Goal: Use online tool/utility: Utilize a website feature to perform a specific function

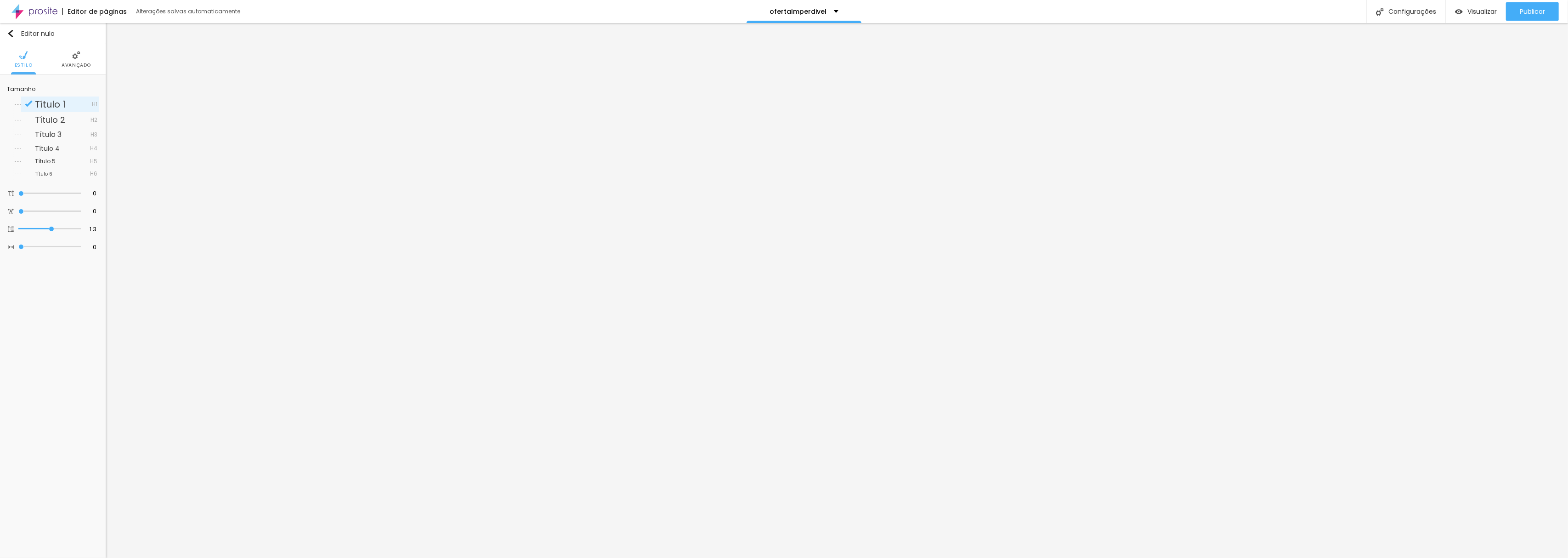
click at [41, 103] on font "Título 1" at bounding box center [51, 104] width 31 height 13
click at [51, 120] on font "Título 2" at bounding box center [50, 119] width 30 height 11
click at [54, 101] on font "Título 1" at bounding box center [51, 104] width 31 height 13
type input "19"
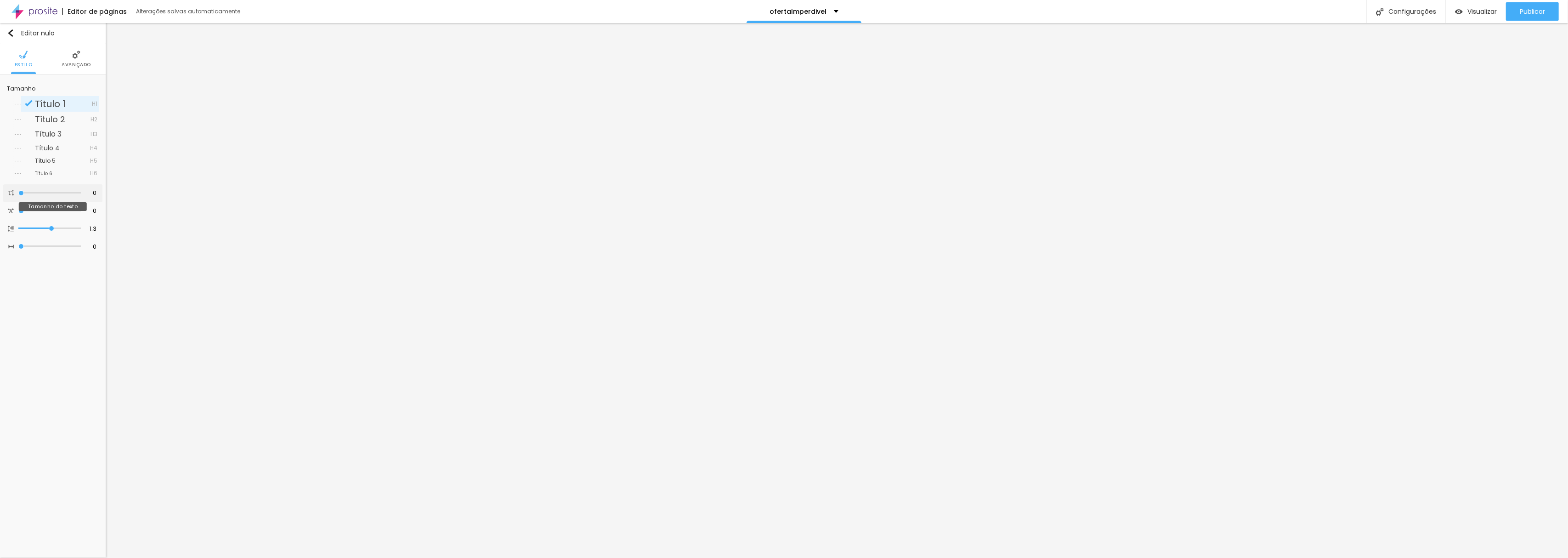
type input "19"
type input "23"
type input "25"
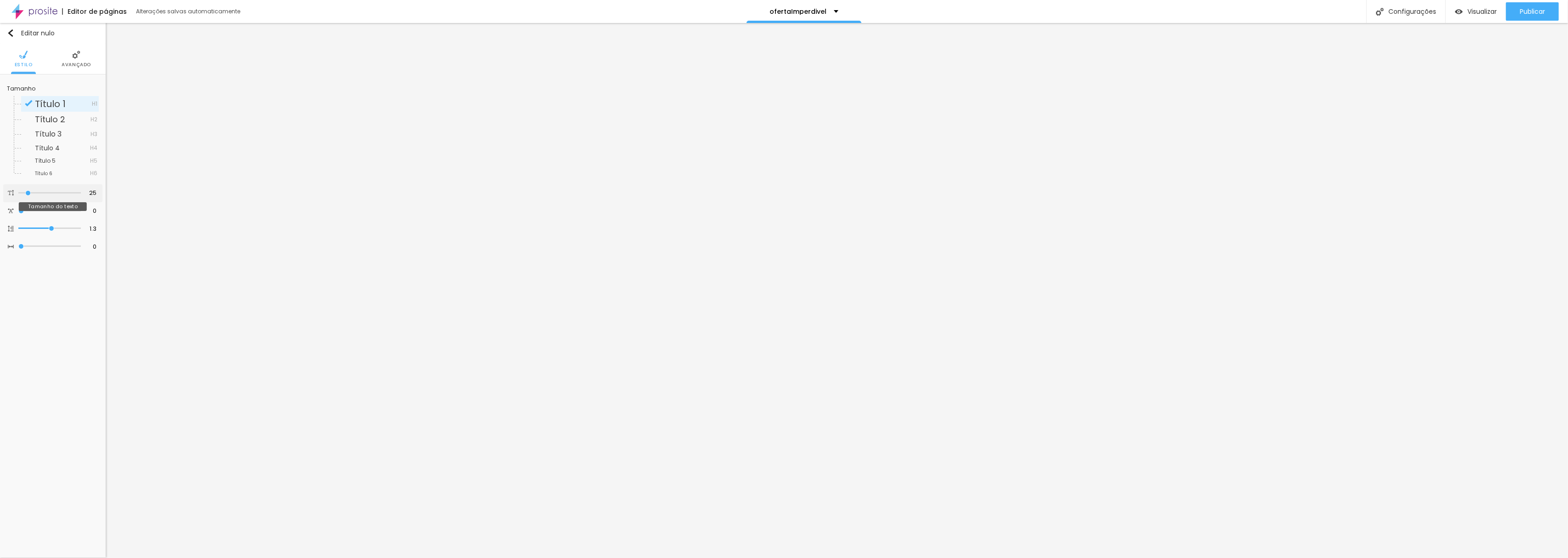
type input "31"
type input "45"
type input "49"
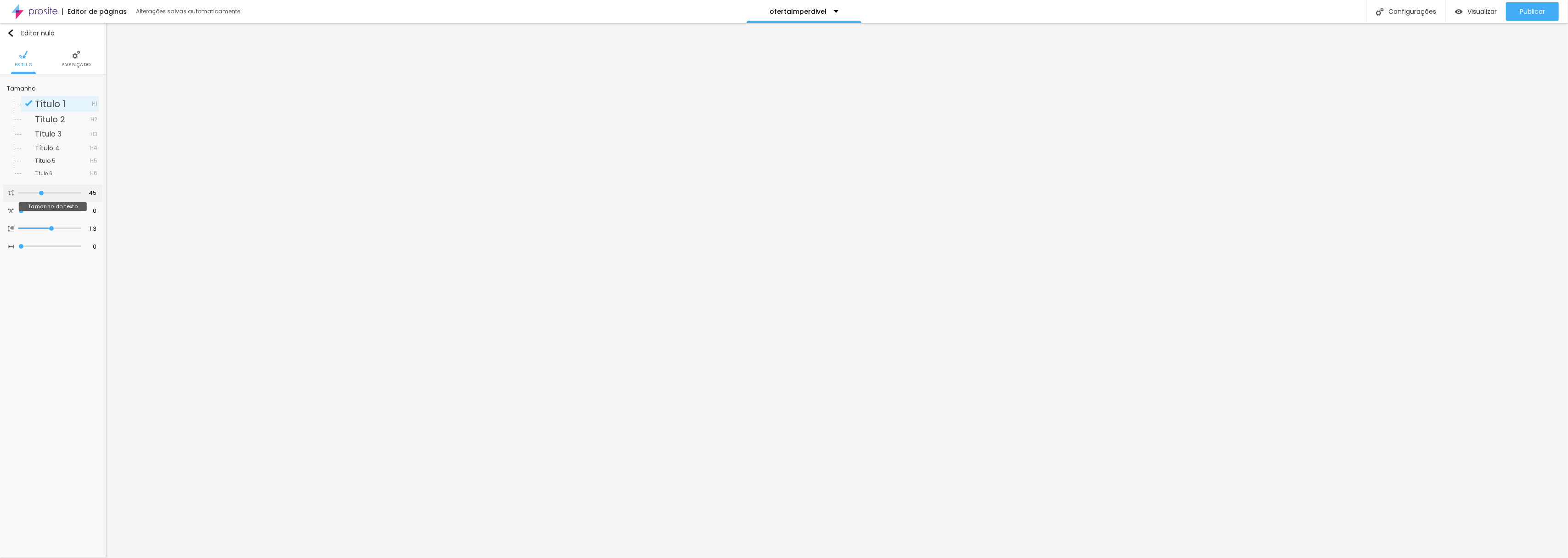
type input "49"
type input "55"
type input "75"
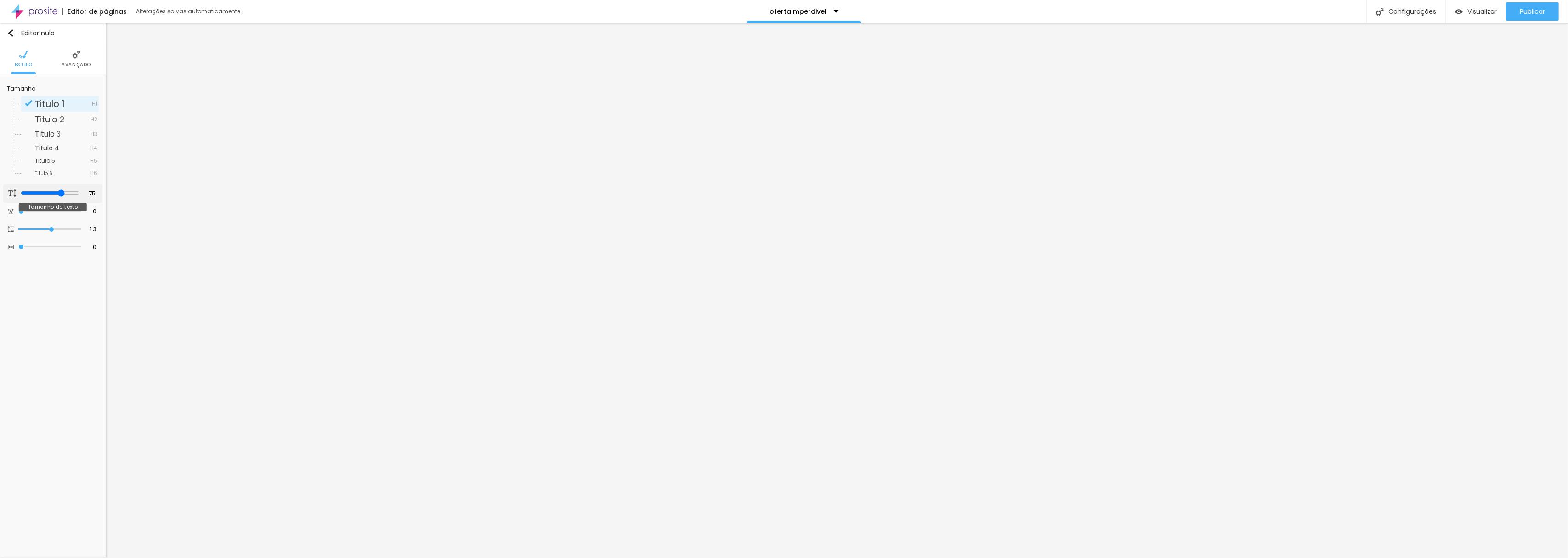
type input "81"
type input "83"
type input "85"
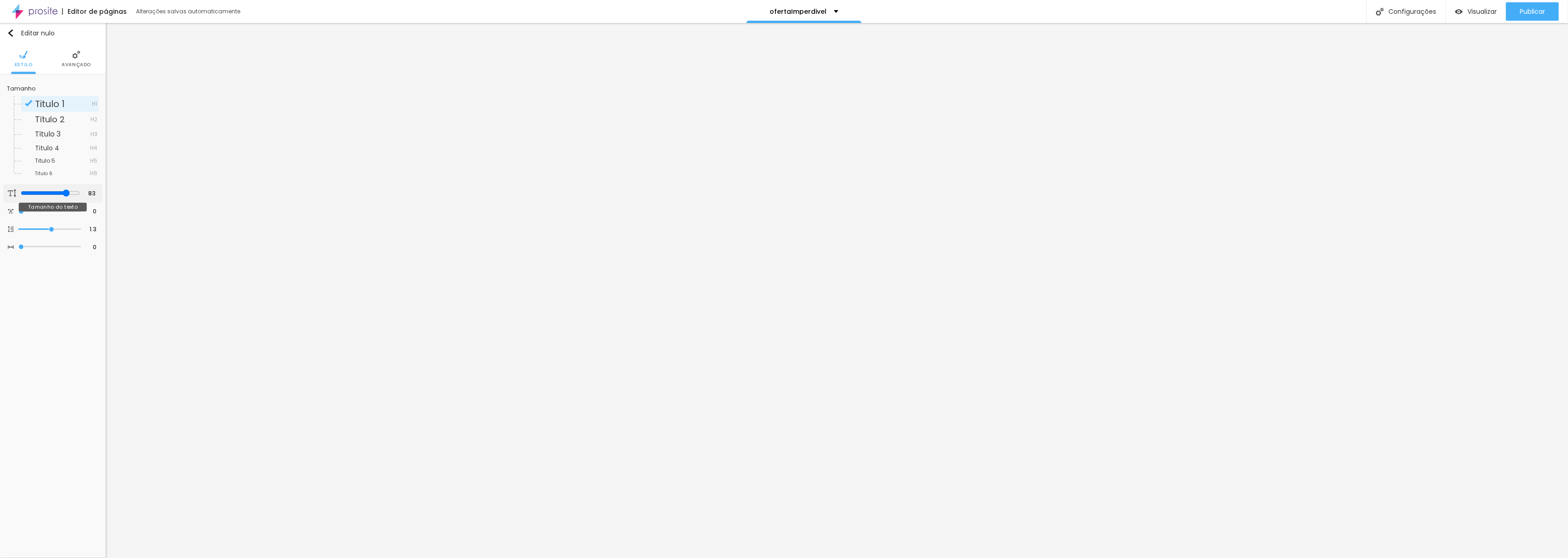
type input "85"
type input "86"
type input "87"
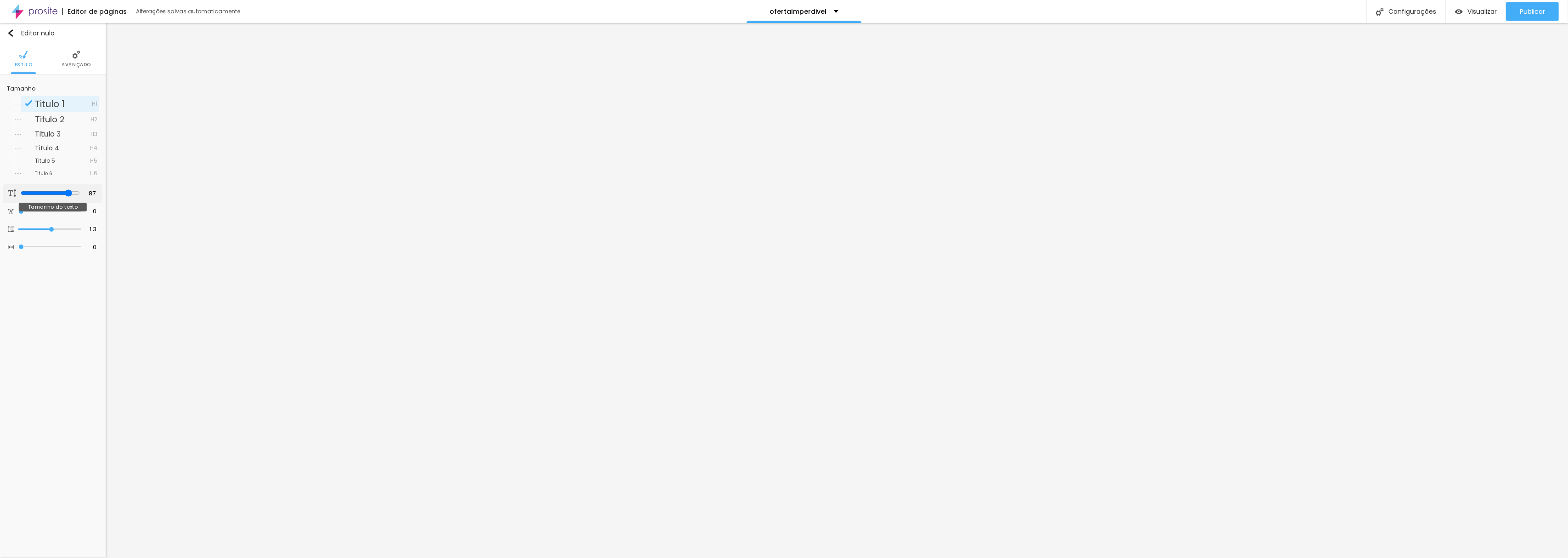
type input "88"
type input "89"
type input "92"
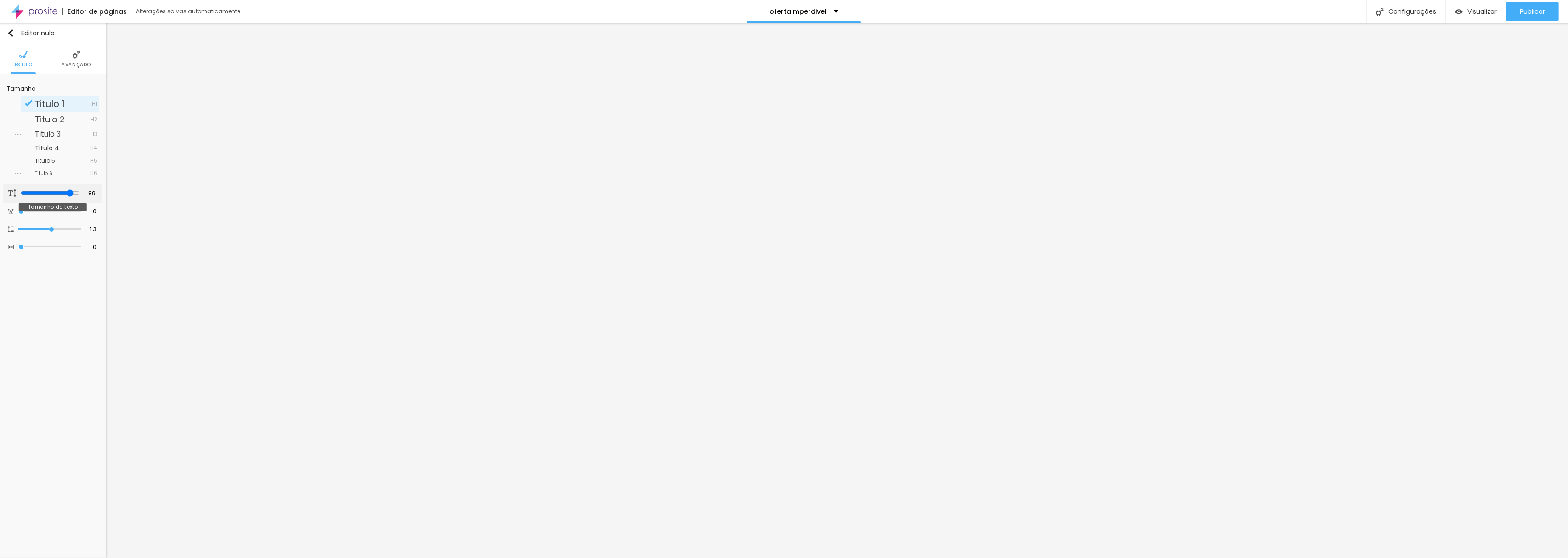
type input "92"
type input "97"
type input "100"
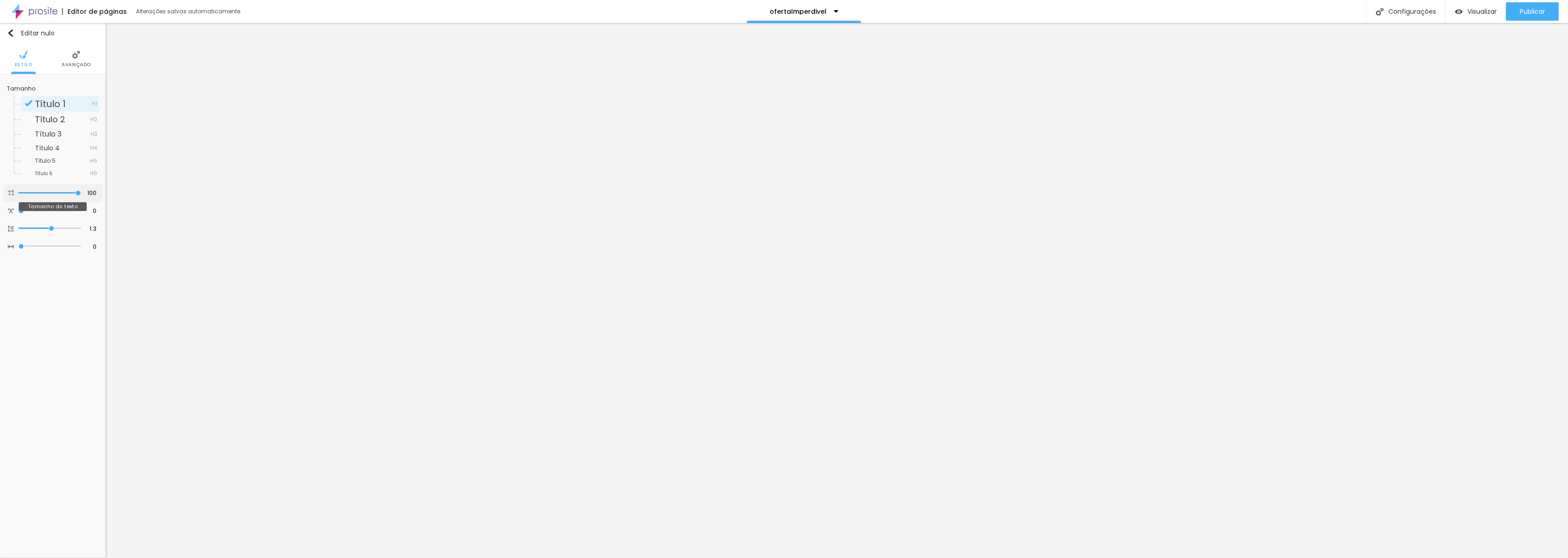
drag, startPoint x: 19, startPoint y: 192, endPoint x: 124, endPoint y: 201, distance: 105.4
click at [81, 195] on input "range" at bounding box center [49, 193] width 63 height 5
type input "99"
type input "96"
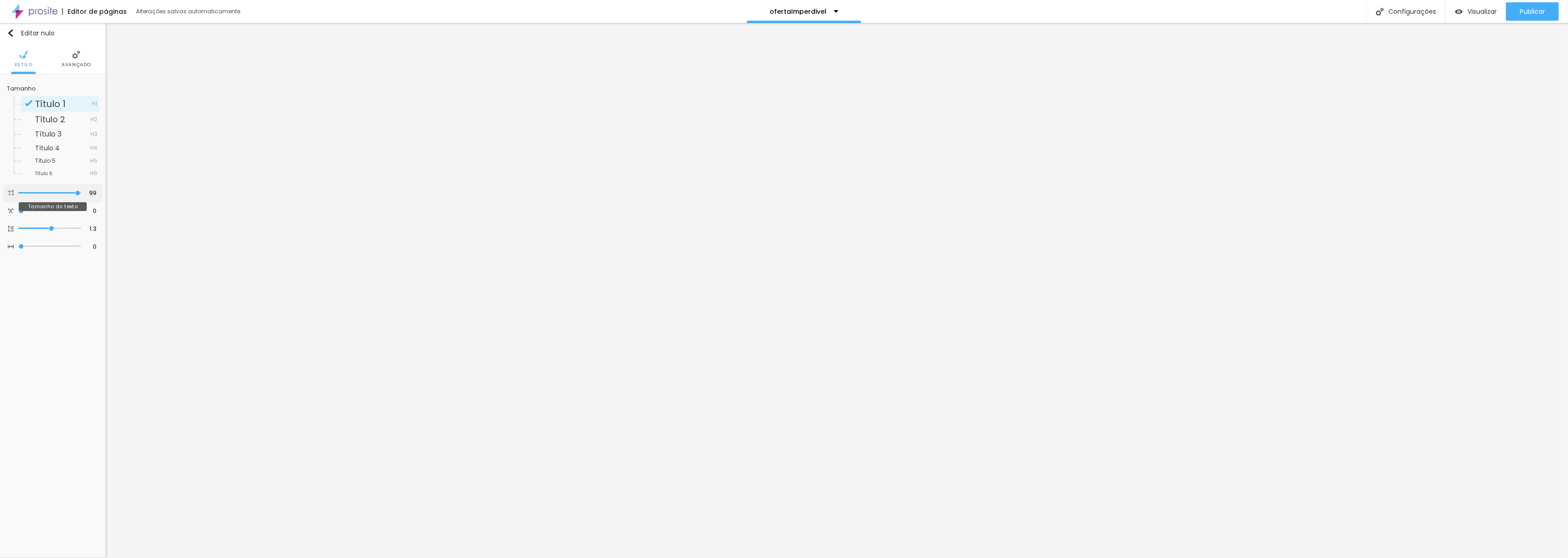
type input "96"
type input "94"
type input "93"
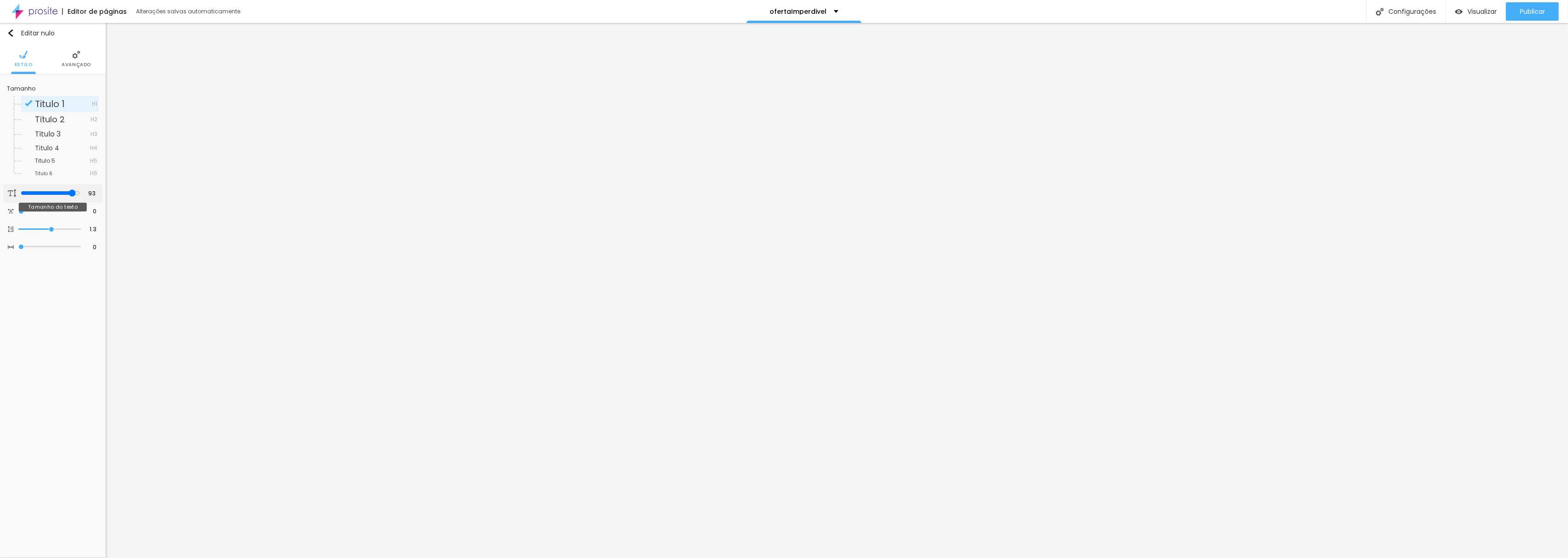
type input "92"
type input "91"
type input "88"
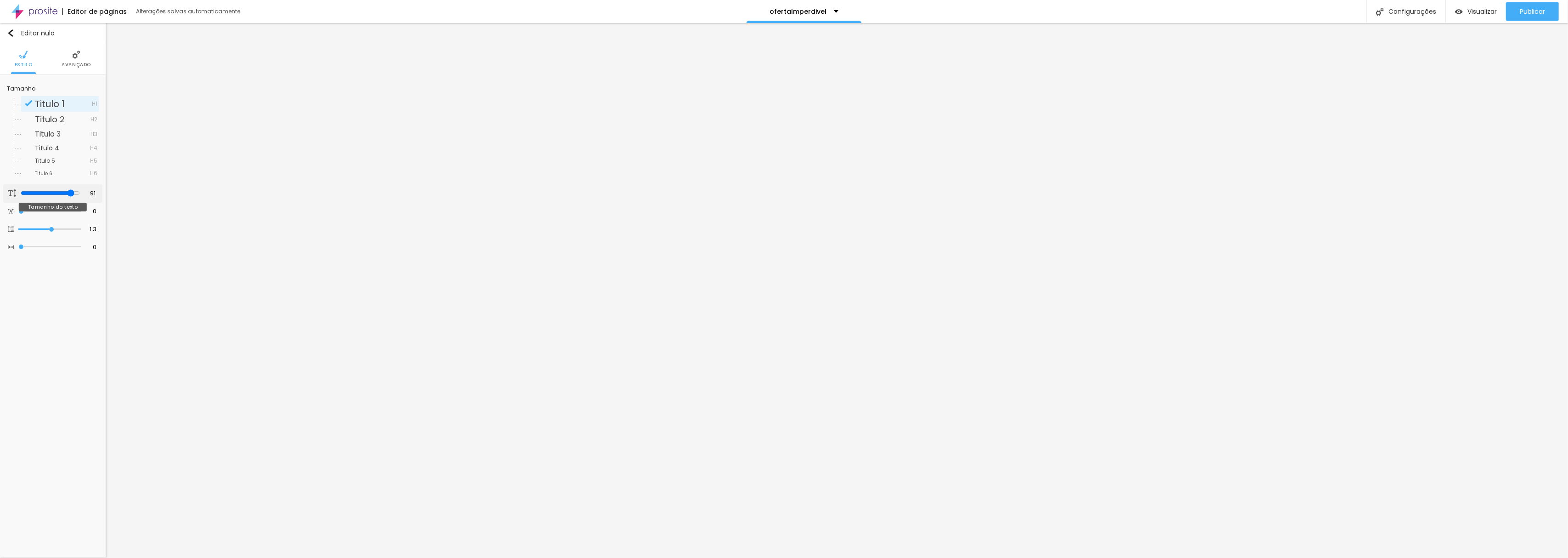
type input "88"
type input "85"
type input "76"
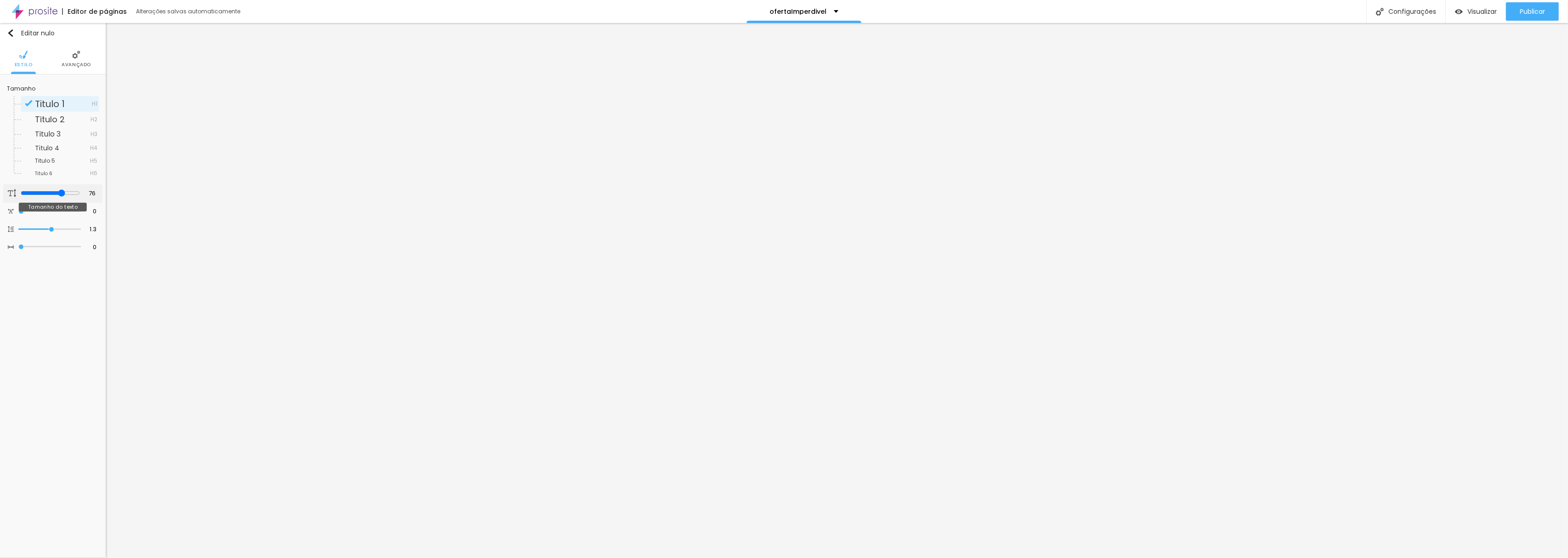
type input "70"
type input "69"
type input "68"
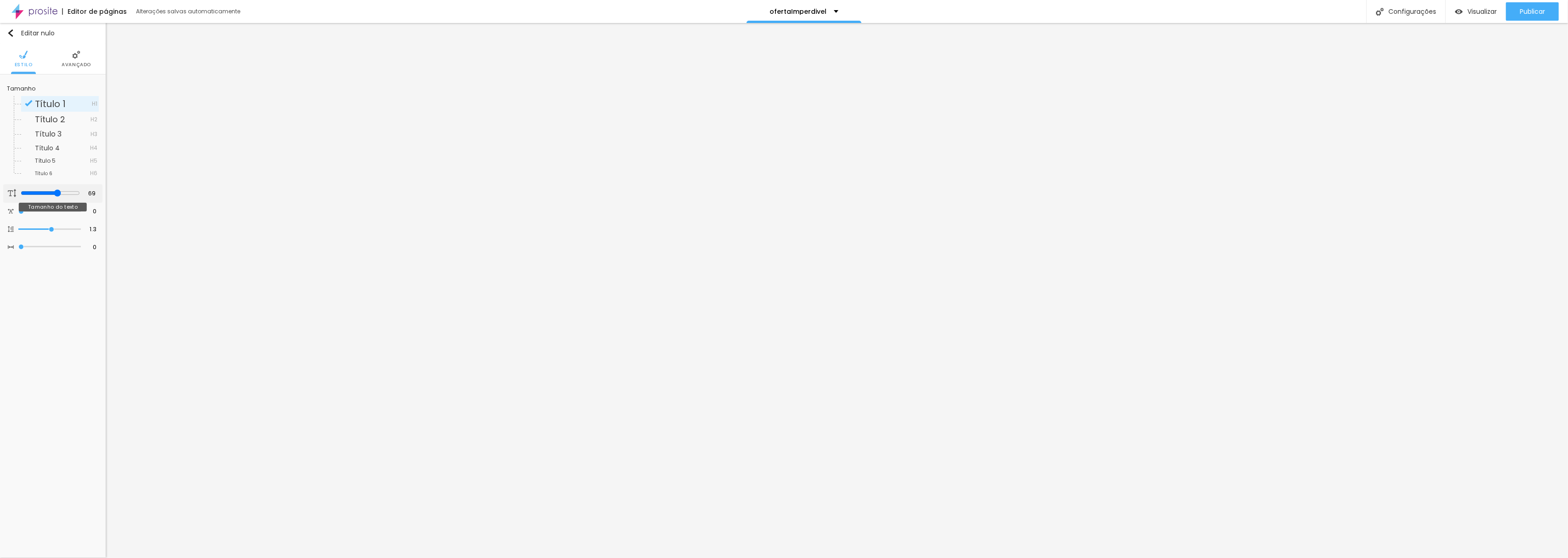
type input "68"
type input "67"
type input "66"
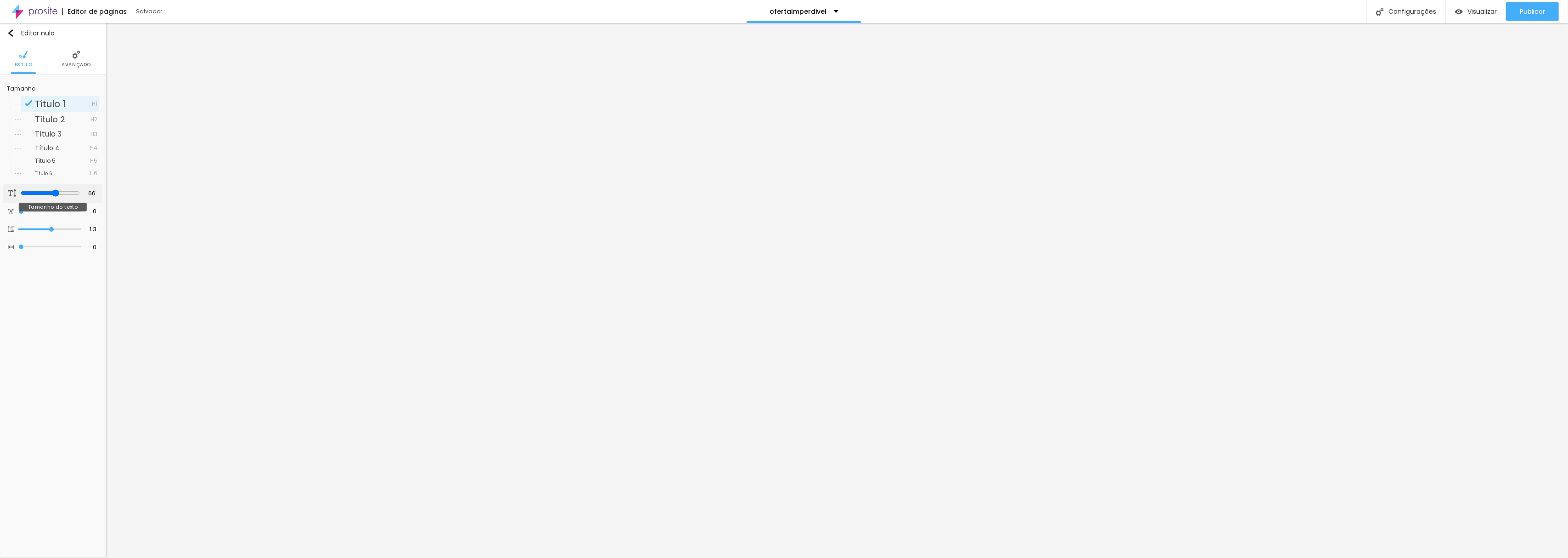
type input "65"
type input "64"
type input "63"
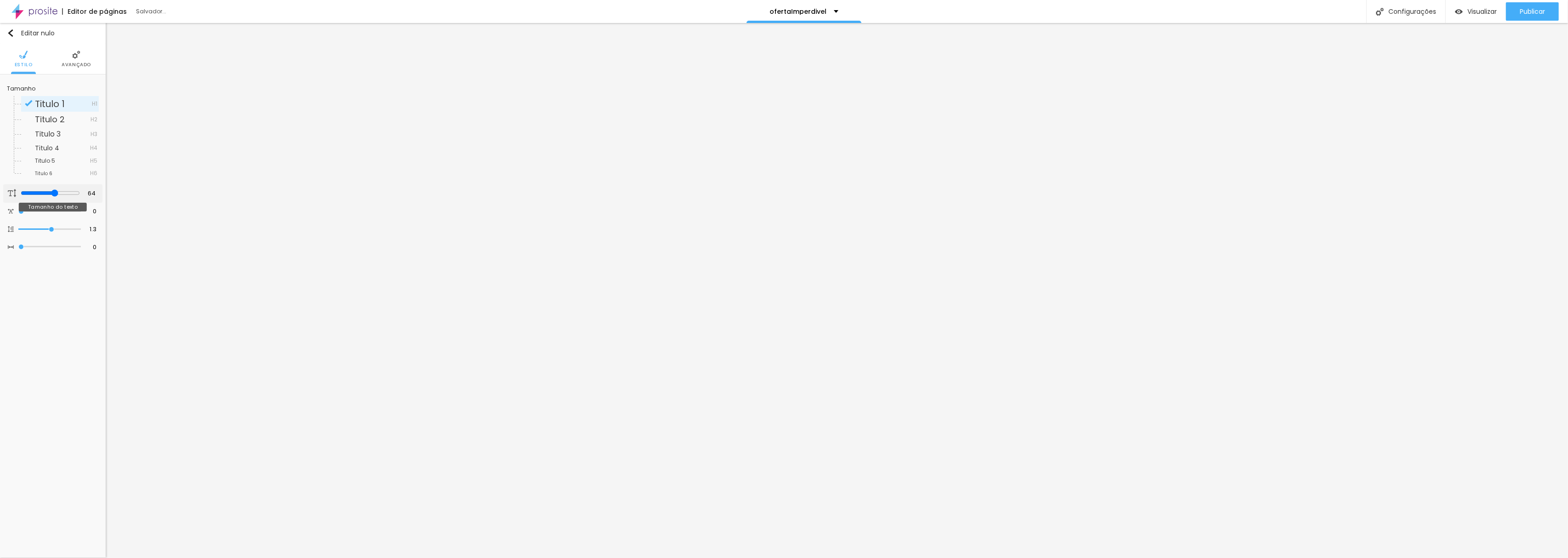
type input "63"
type input "65"
type input "66"
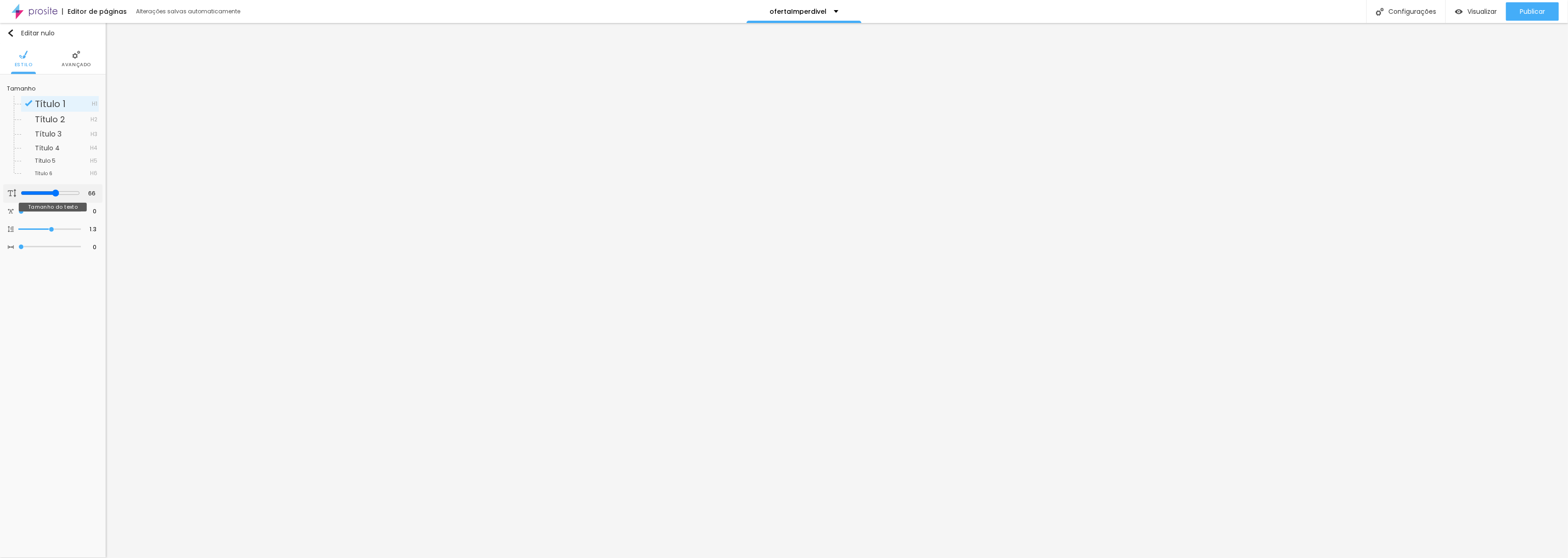
type input "68"
type input "69"
type input "74"
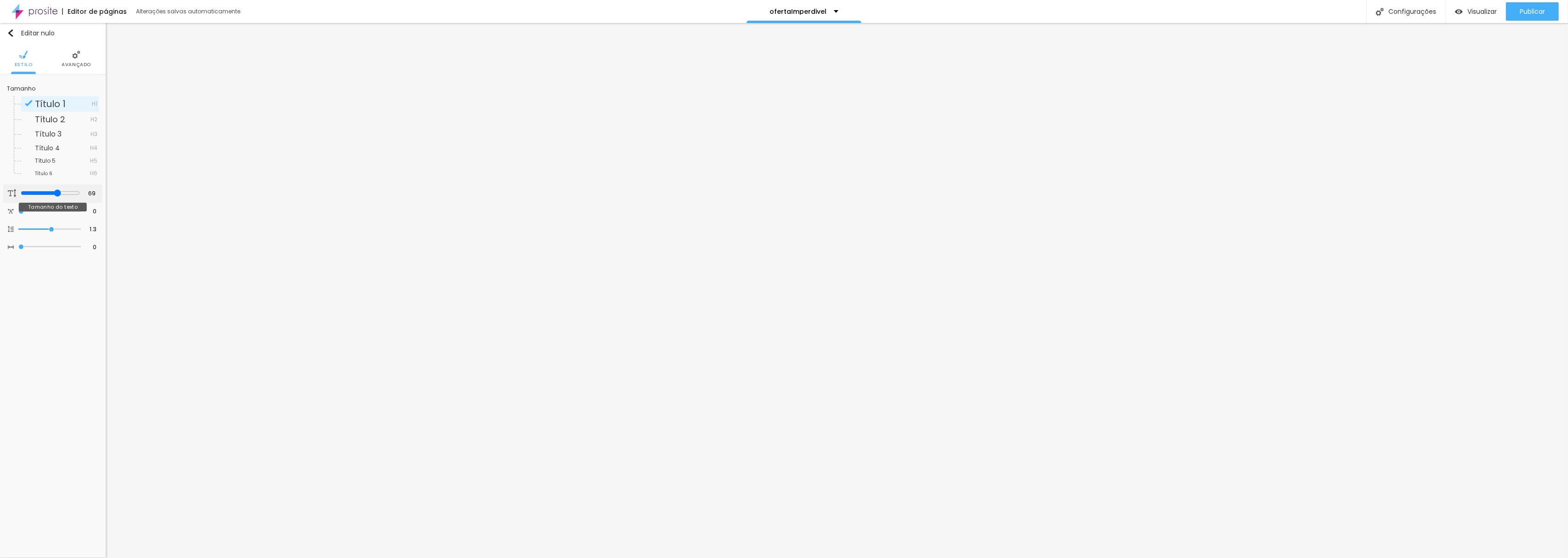
type input "74"
type input "77"
type input "78"
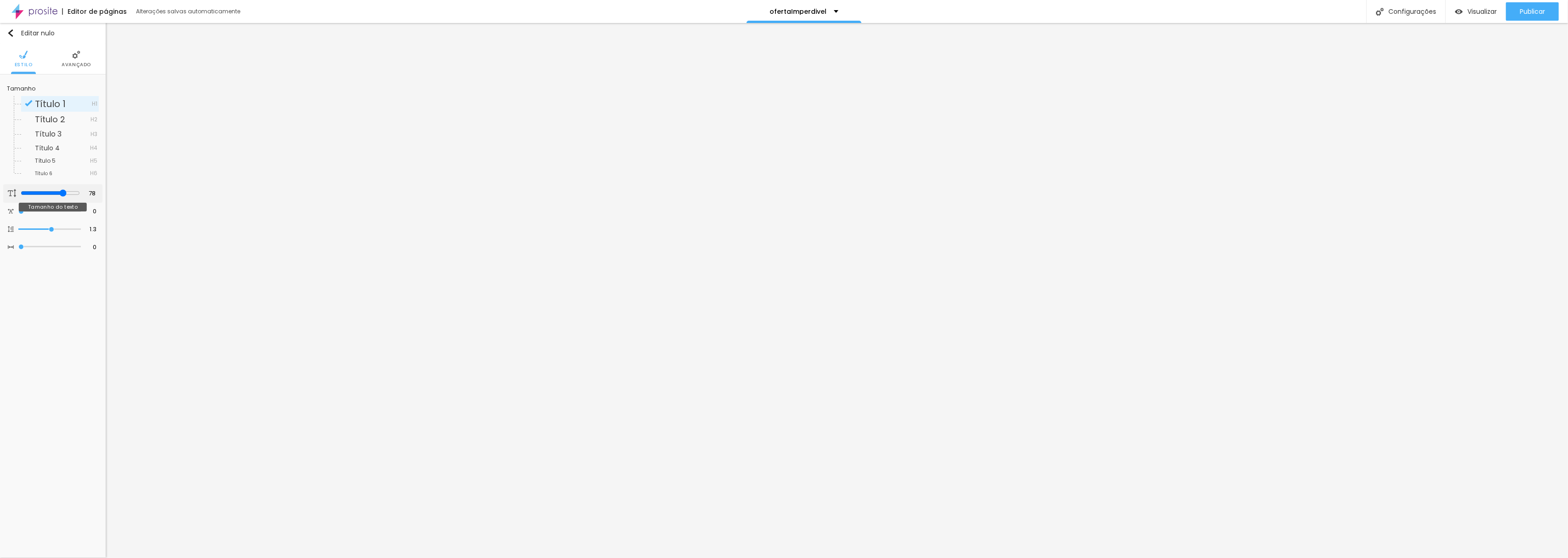
type input "82"
type input "83"
type input "85"
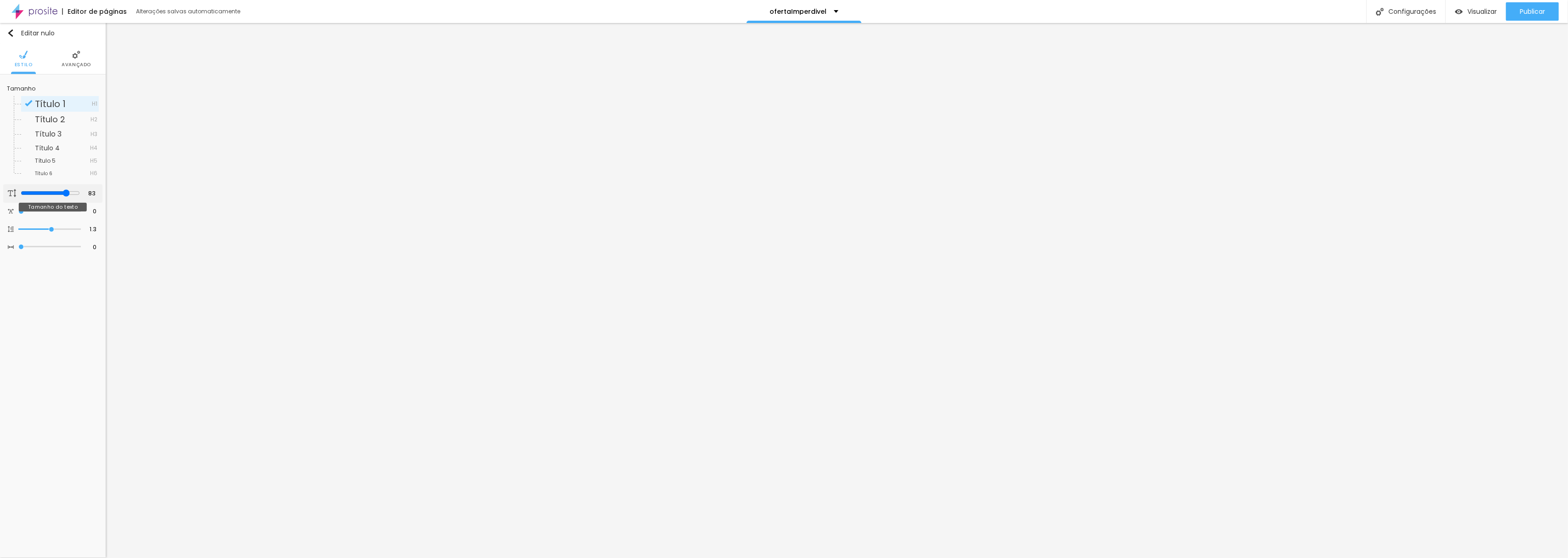
type input "85"
type input "86"
type input "88"
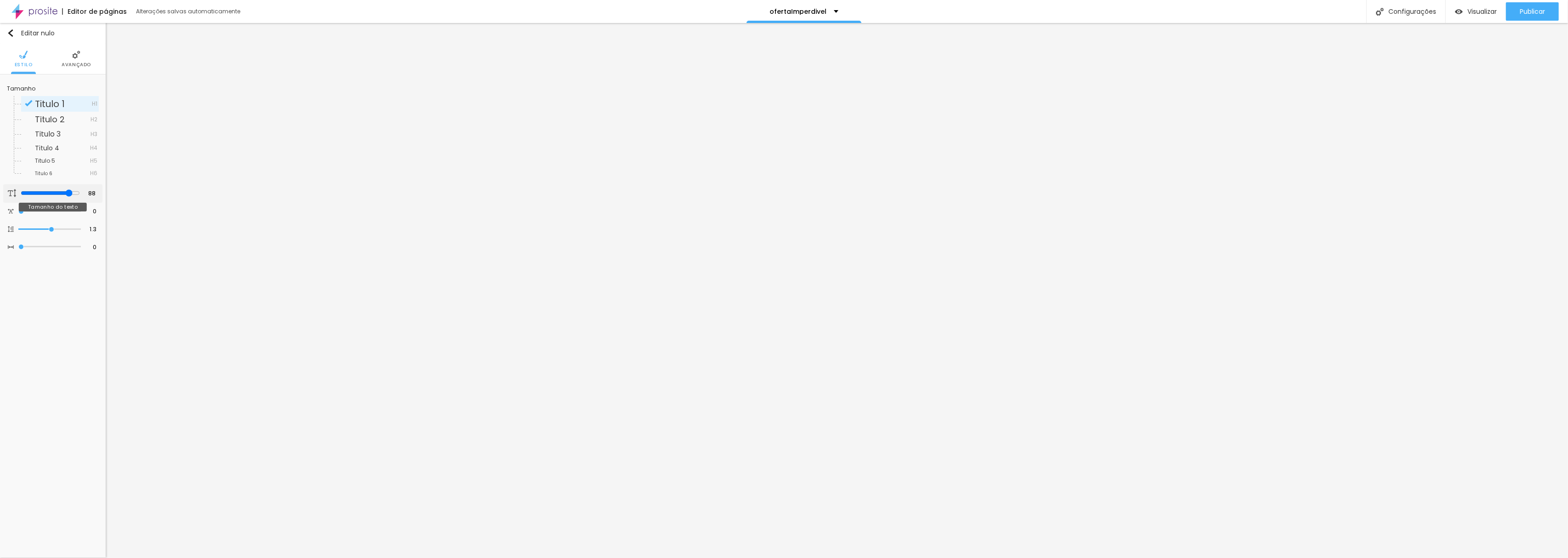
type input "91"
type input "95"
type input "96"
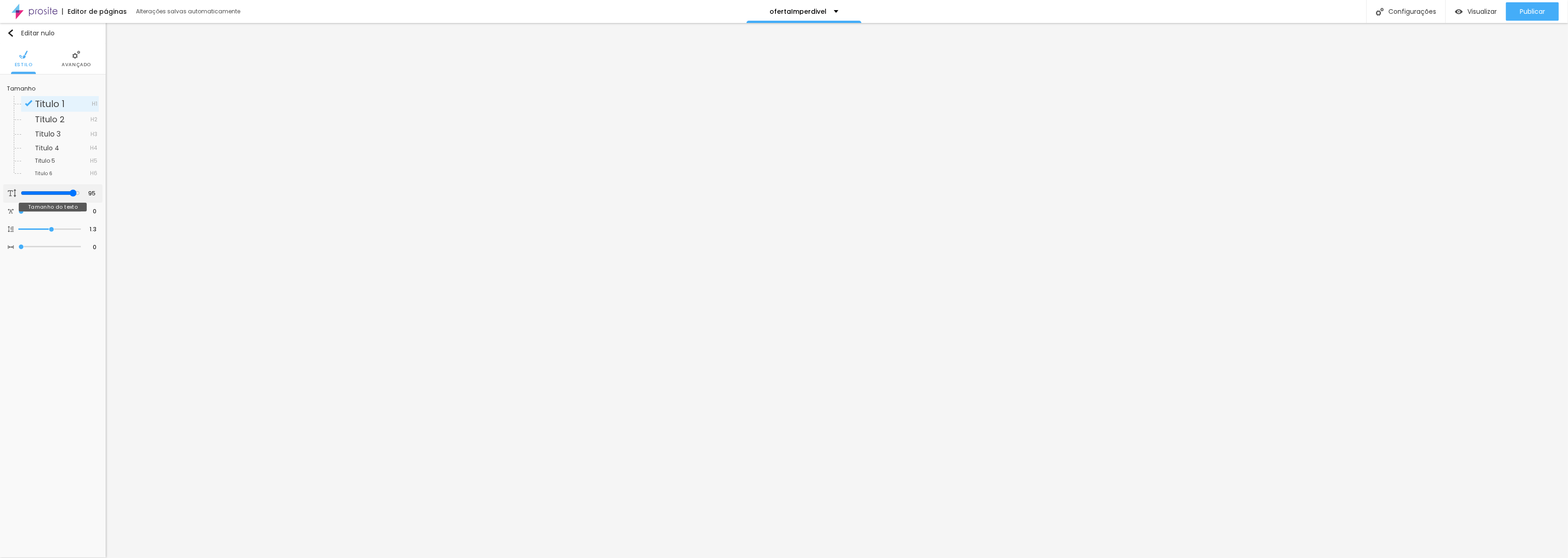
type input "96"
type input "98"
type input "100"
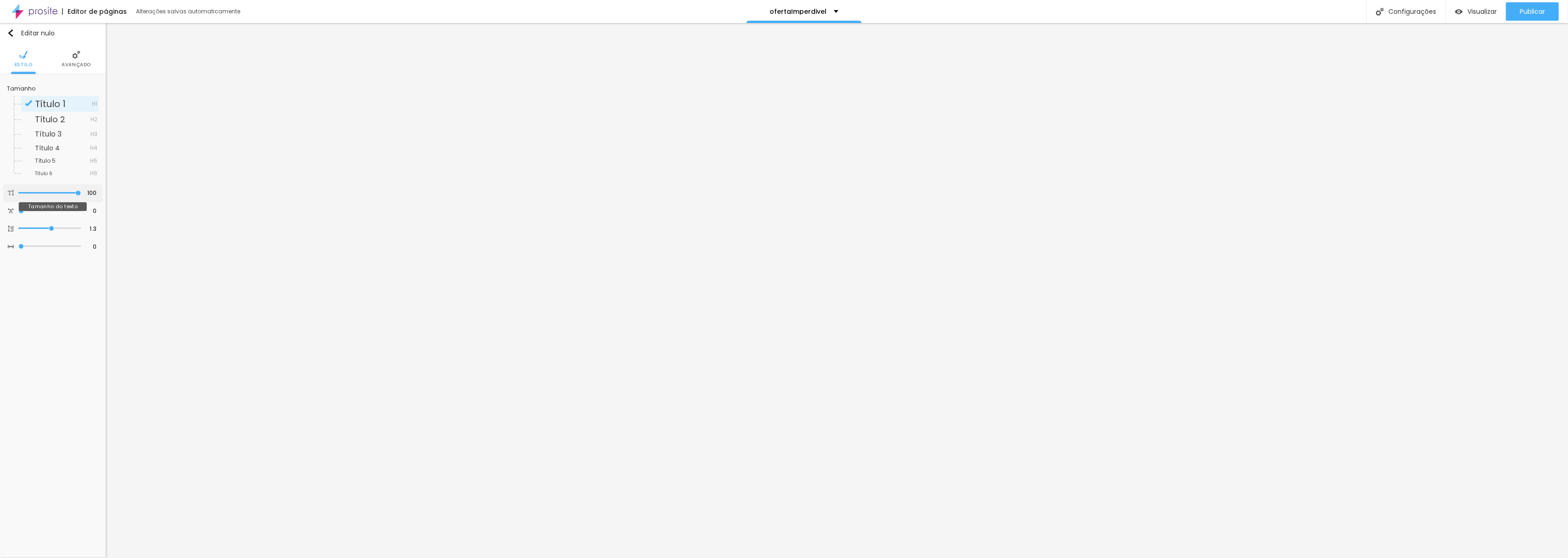
type input "93"
type input "91"
type input "89"
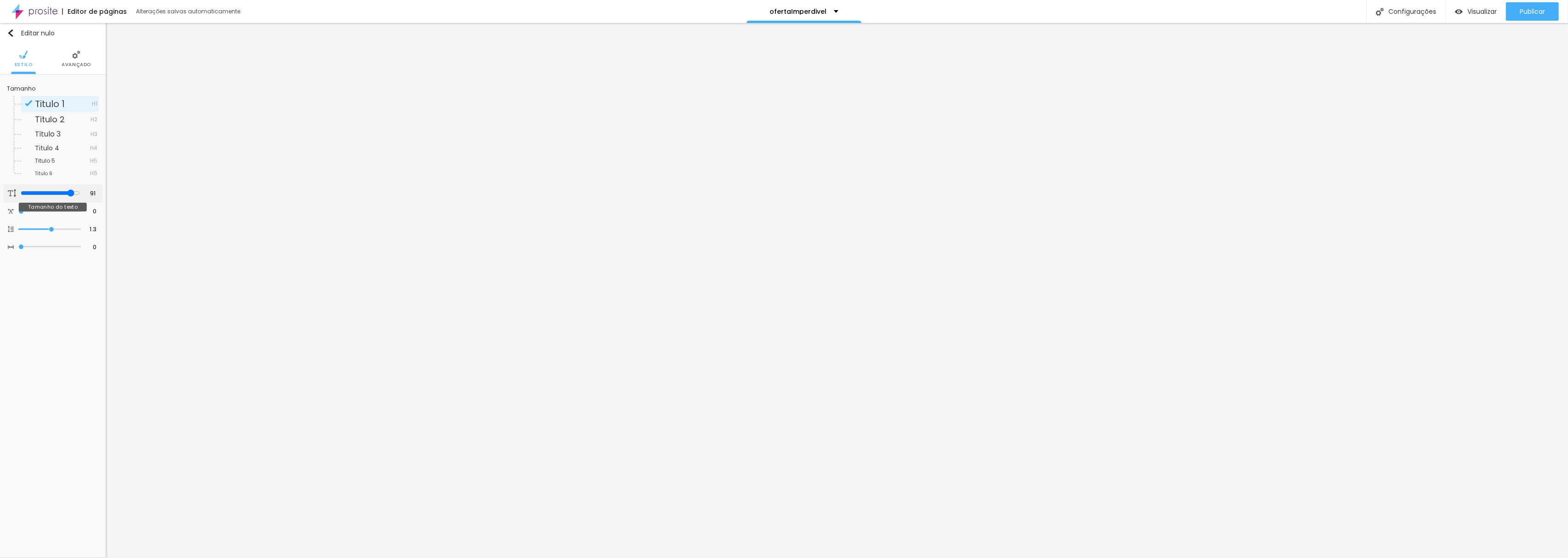
type input "89"
type input "87"
type input "85"
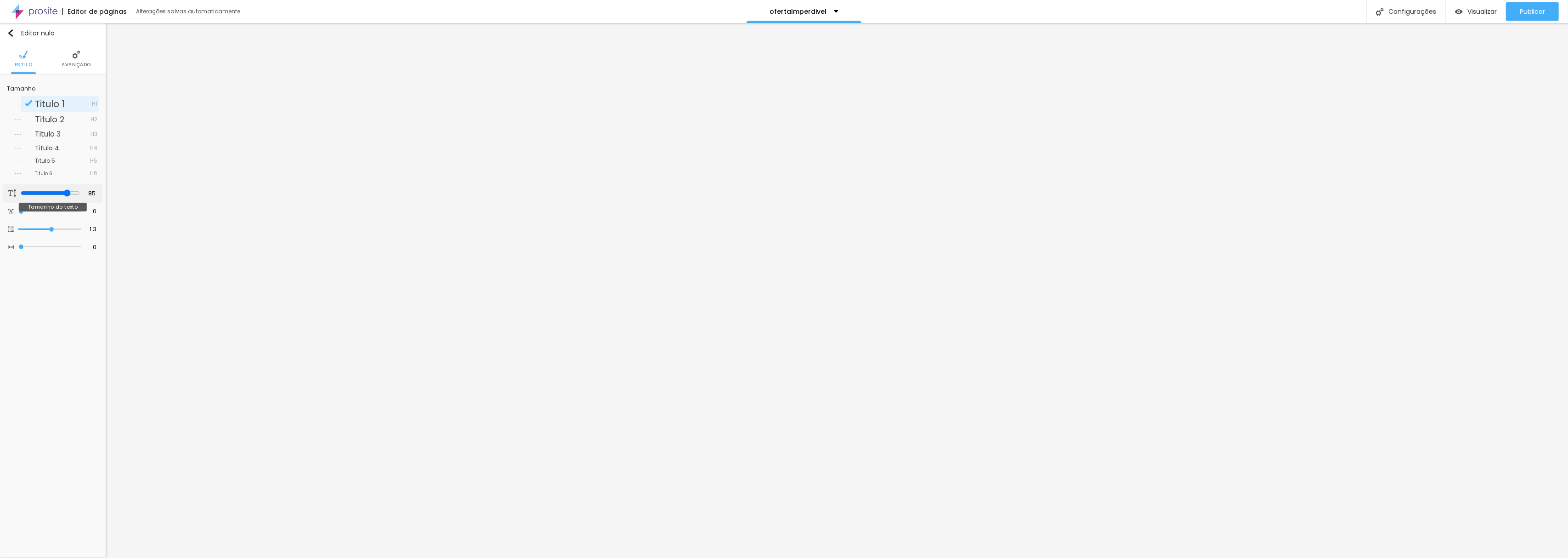
type input "82"
type input "79"
type input "78"
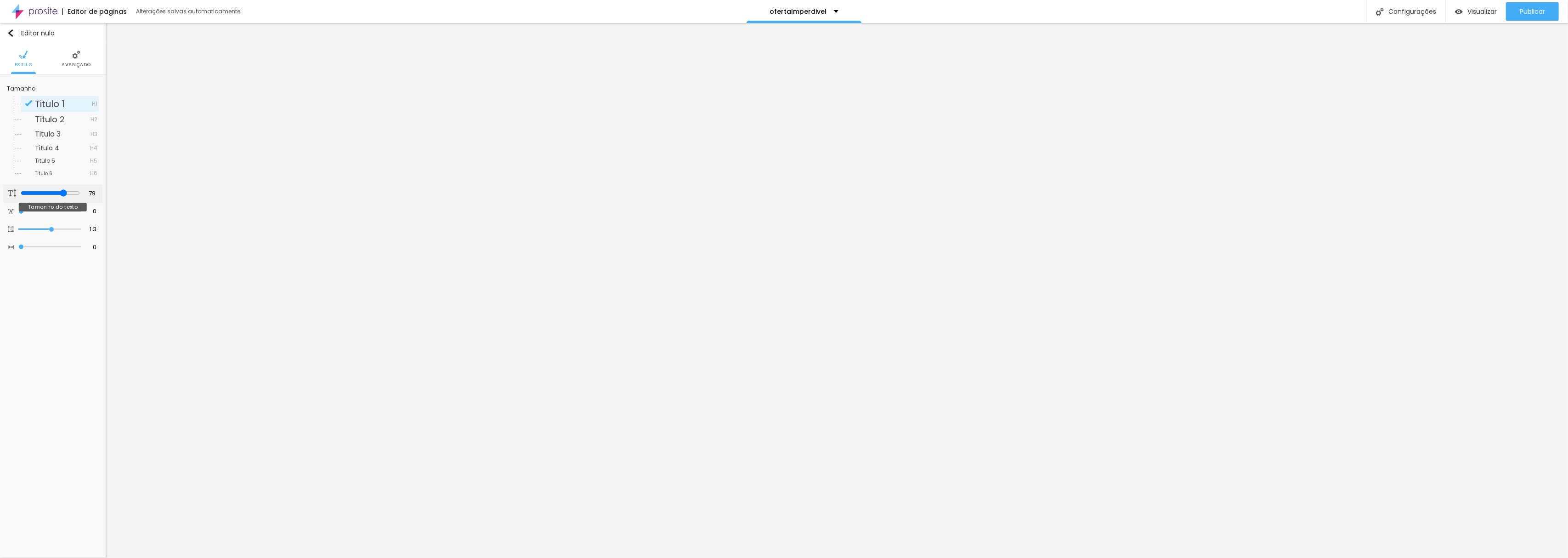
type input "78"
type input "76"
type input "72"
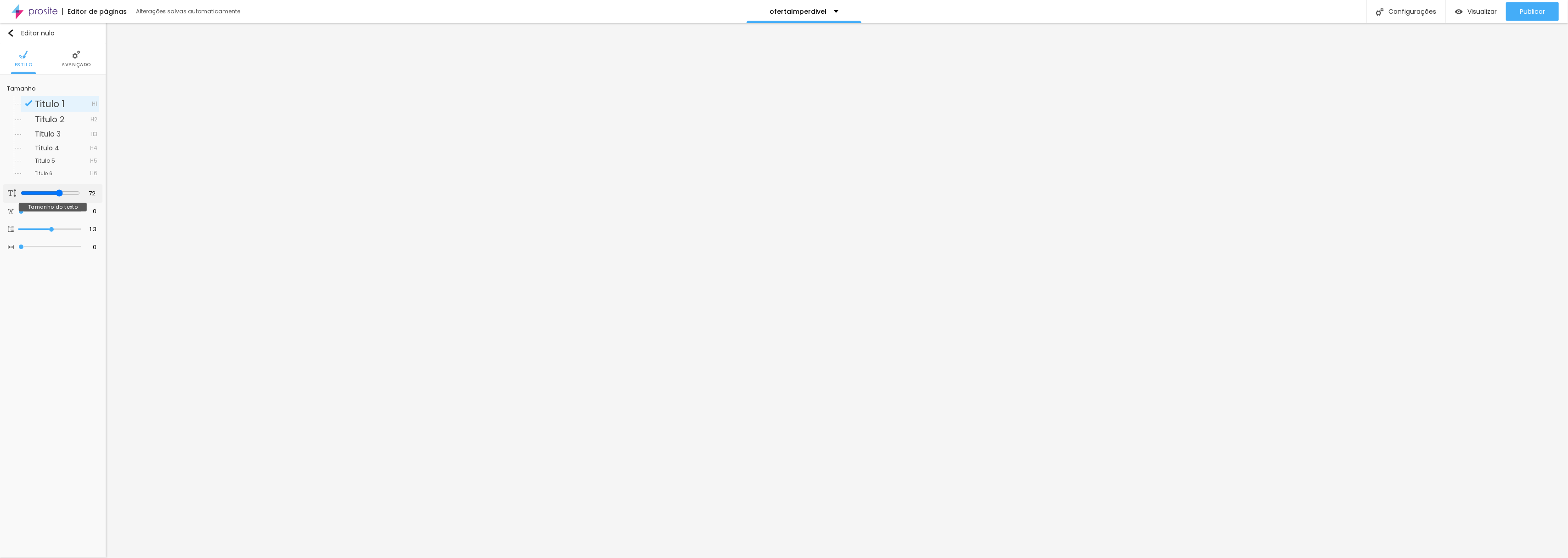
type input "62"
type input "58"
type input "46"
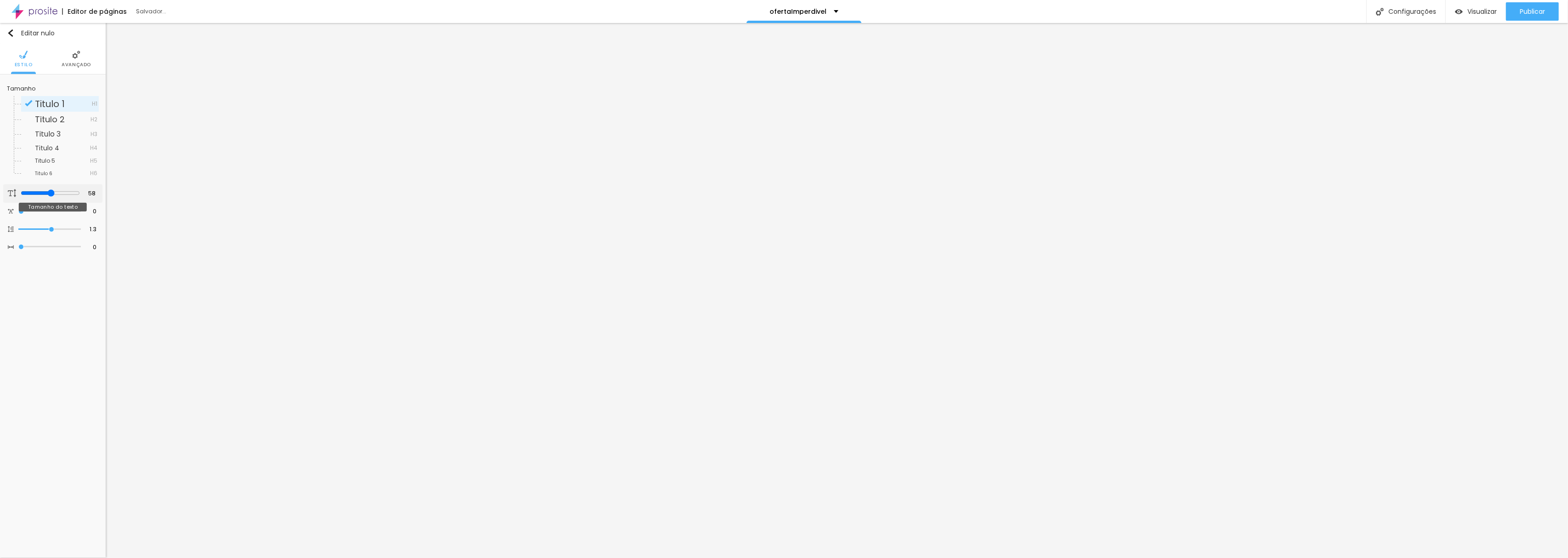
type input "46"
type input "38"
type input "35"
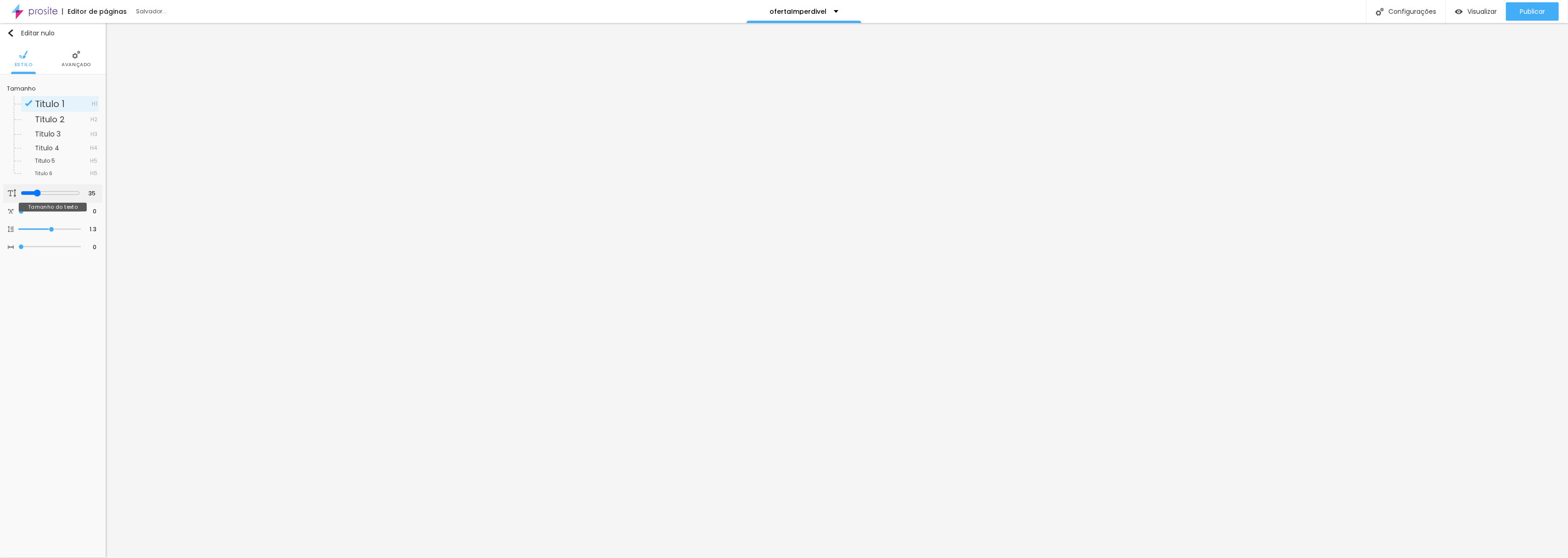
type input "34"
type input "33"
type input "35"
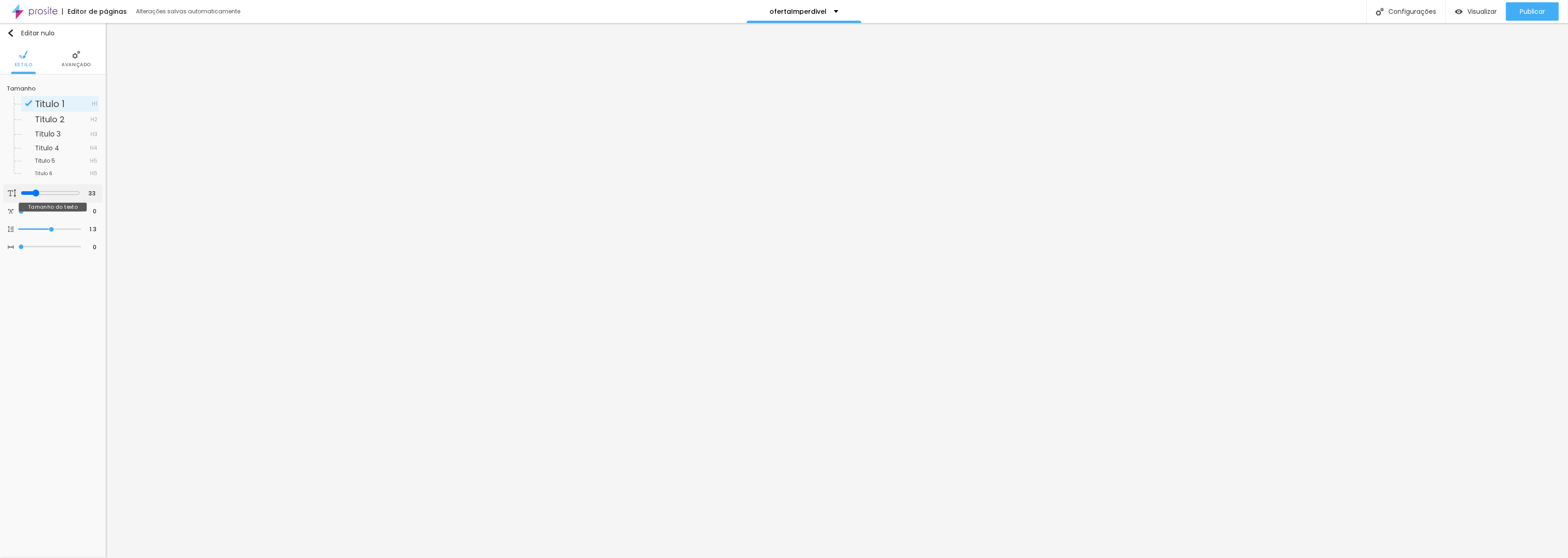
type input "35"
type input "37"
type input "38"
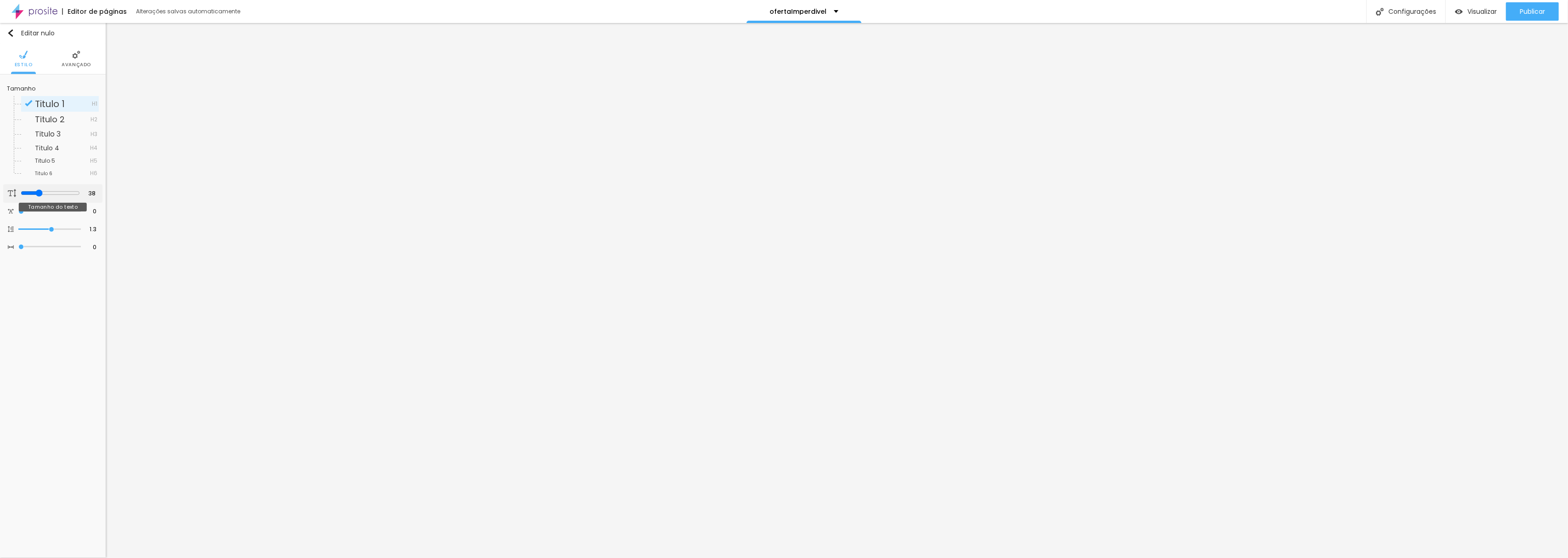
type input "44"
type input "59"
type input "67"
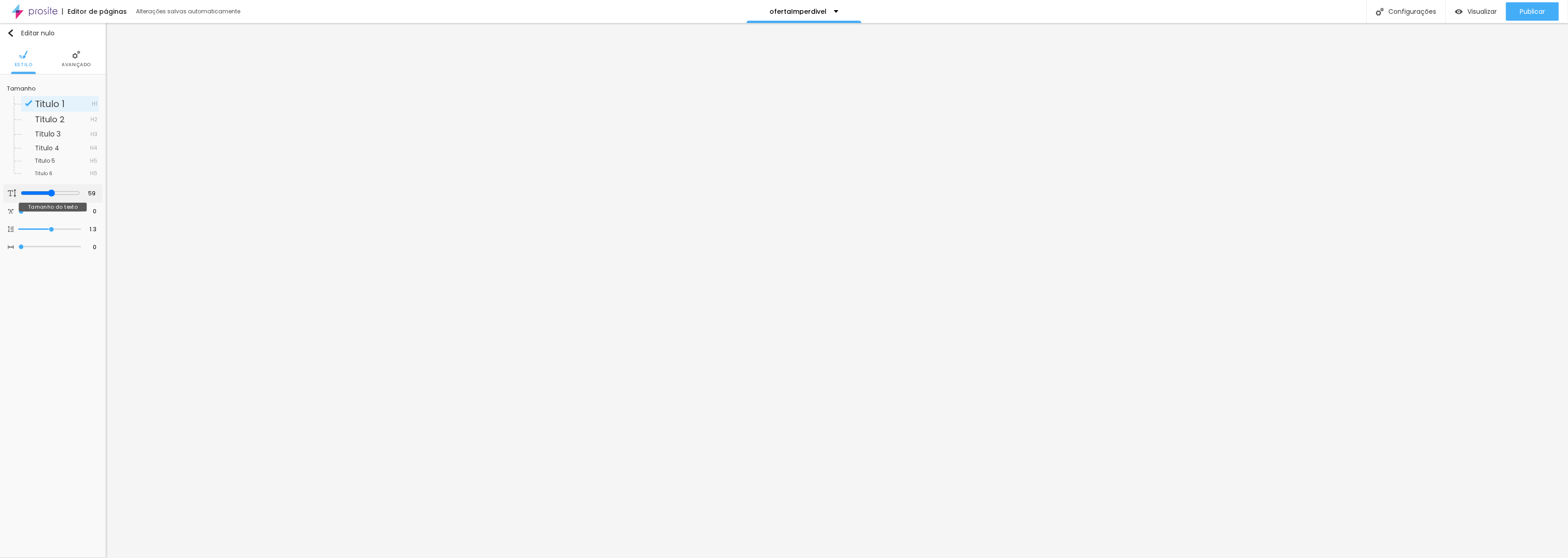
type input "67"
type input "89"
type input "100"
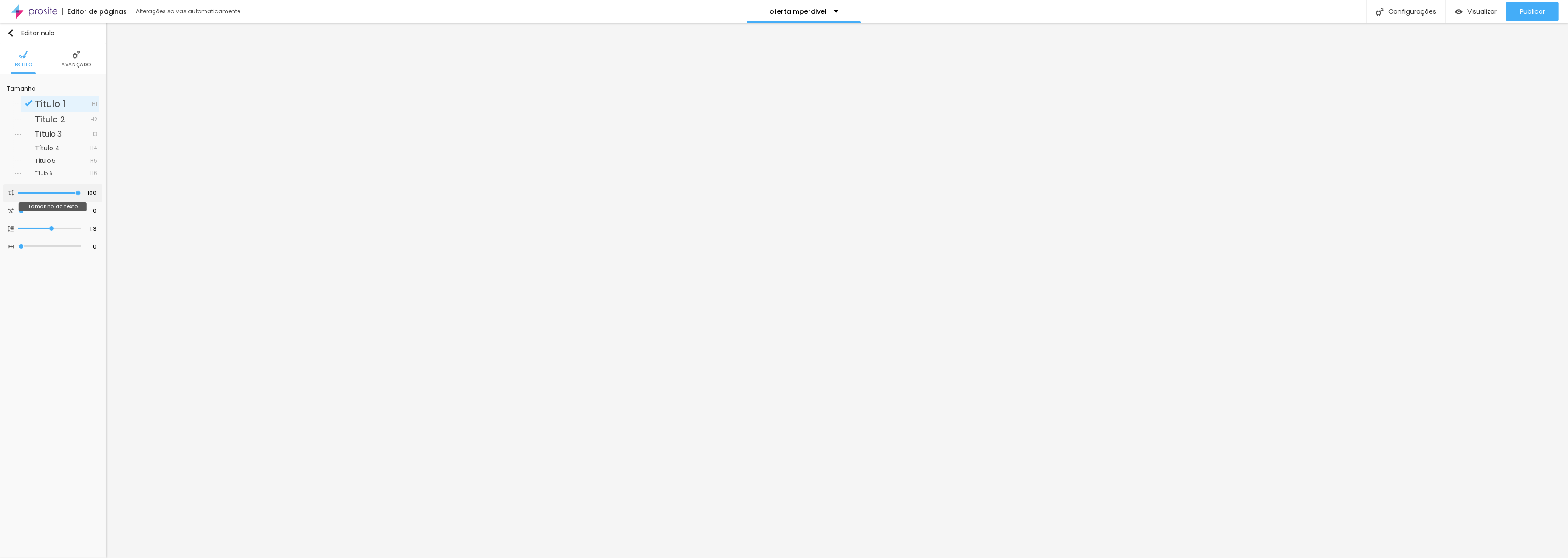
drag, startPoint x: 77, startPoint y: 190, endPoint x: 228, endPoint y: 199, distance: 151.3
click at [81, 195] on input "range" at bounding box center [49, 193] width 63 height 5
type input "0.4"
type input "0.6"
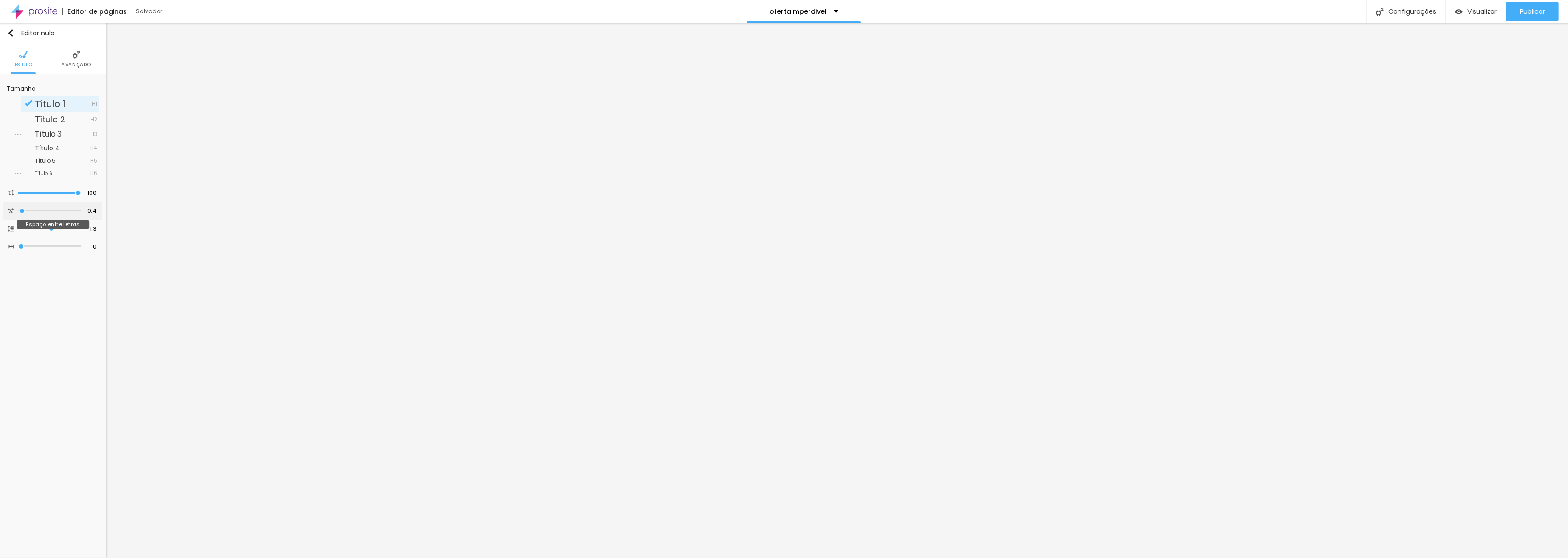
type input "0.6"
type input "1"
type input "1.3"
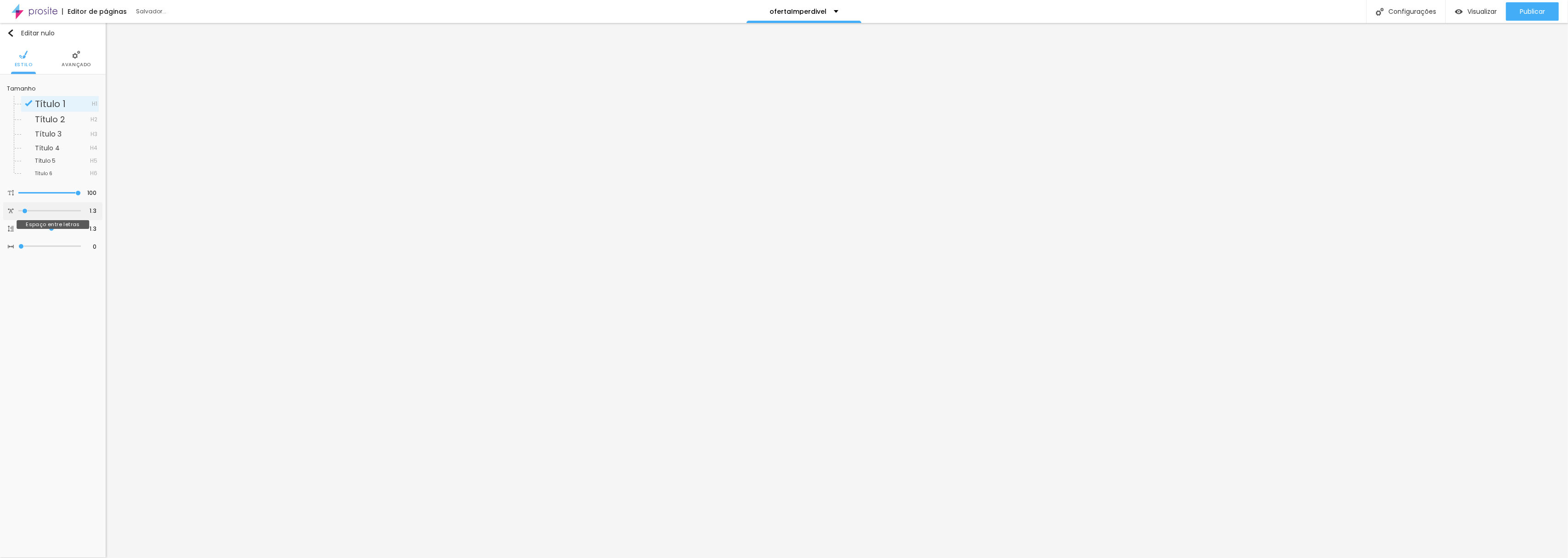
type input "1.5"
type input "1.7"
type input "1.9"
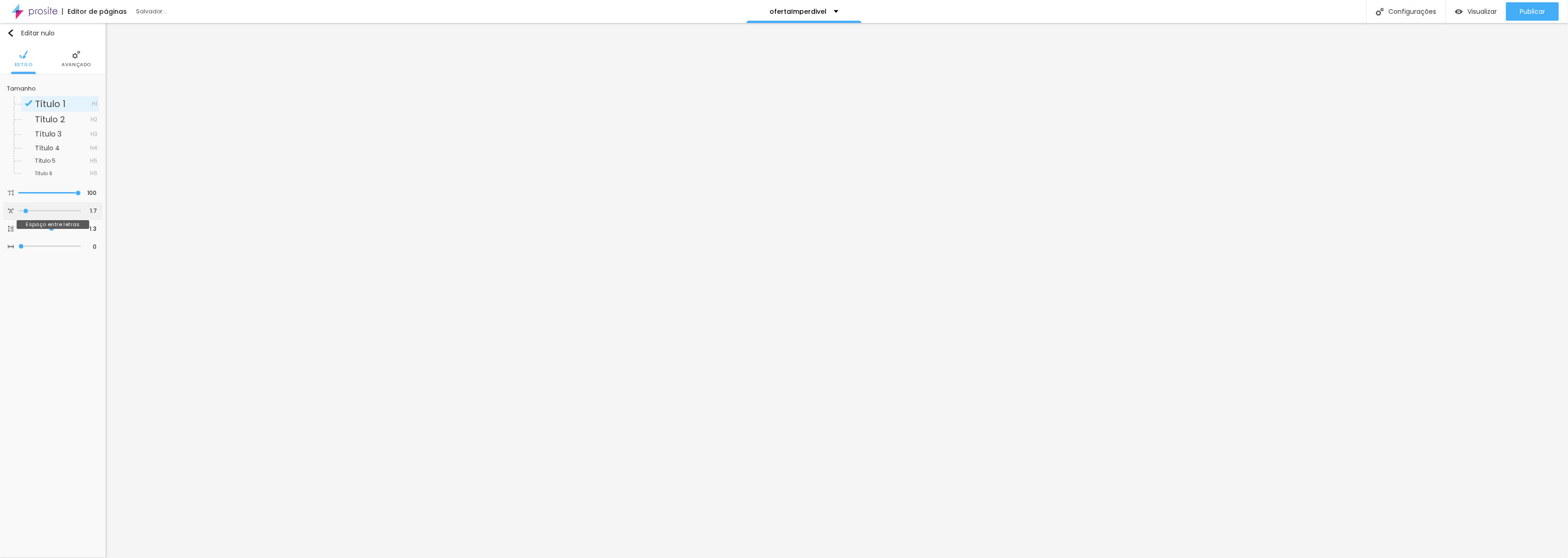
type input "1.9"
type input "2.4"
type input "3"
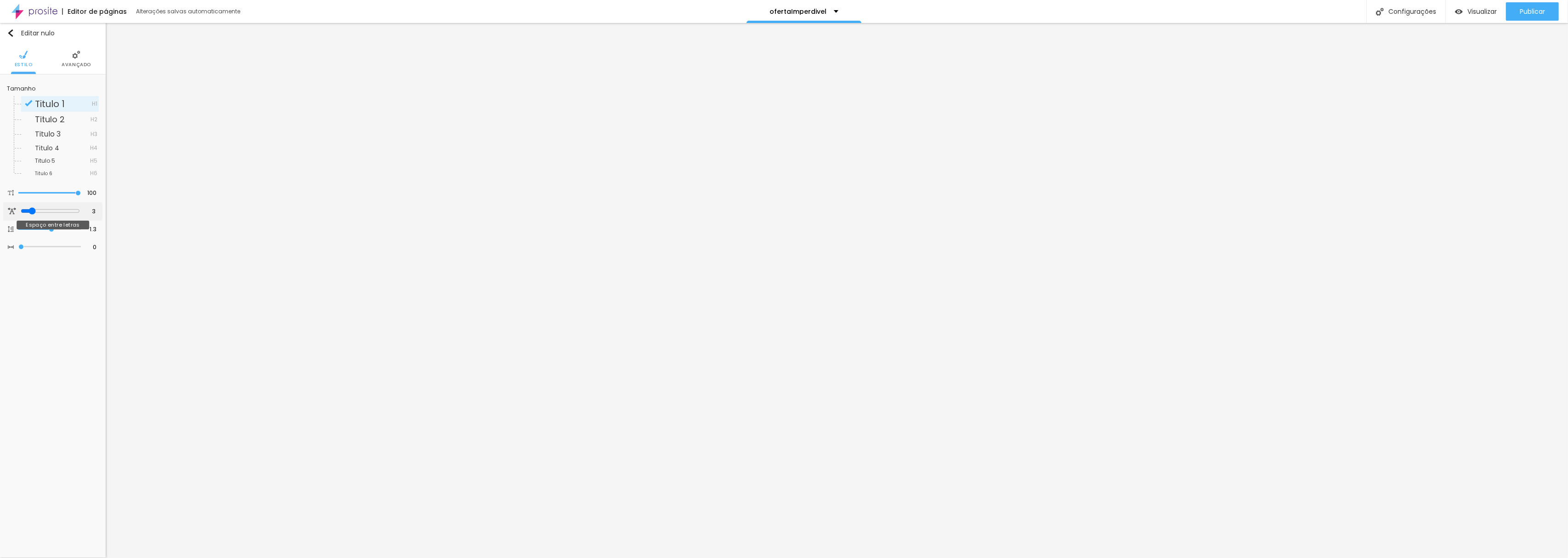
type input "3.5"
type input "3.7"
type input "3.9"
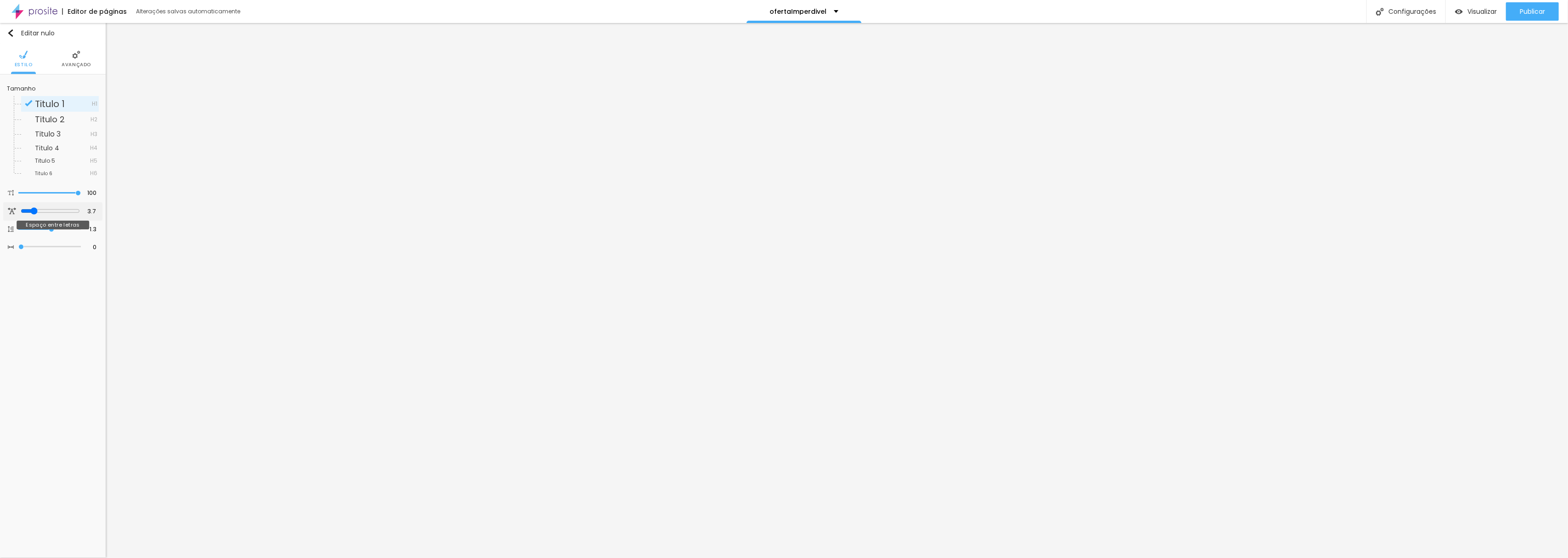
type input "3.9"
type input "4.1"
type input "4.8"
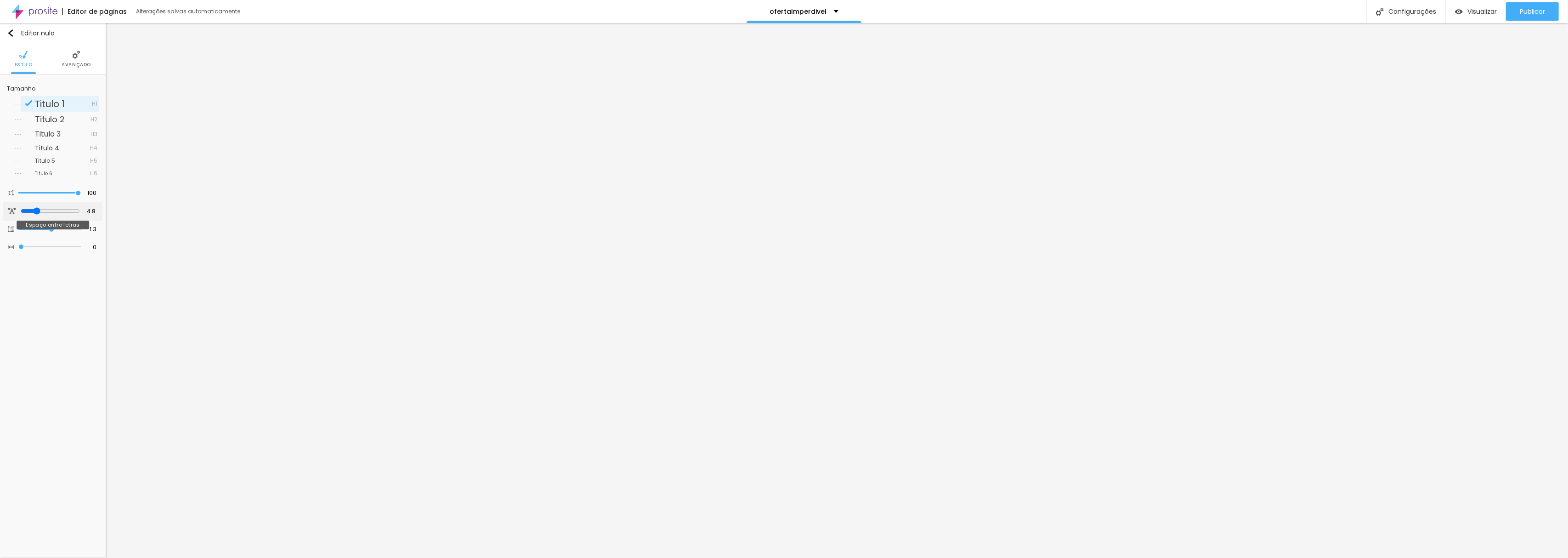
type input "5"
type input "5.4"
type input "5.9"
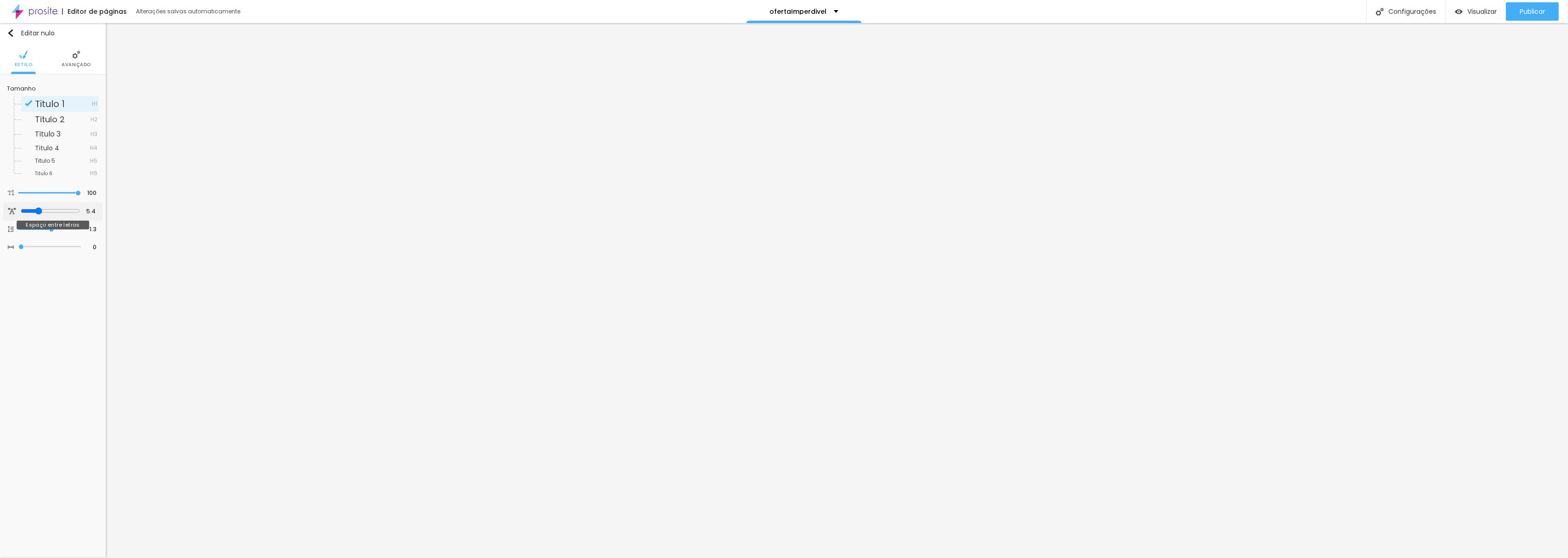
type input "5.9"
type input "6.3"
type input "6.5"
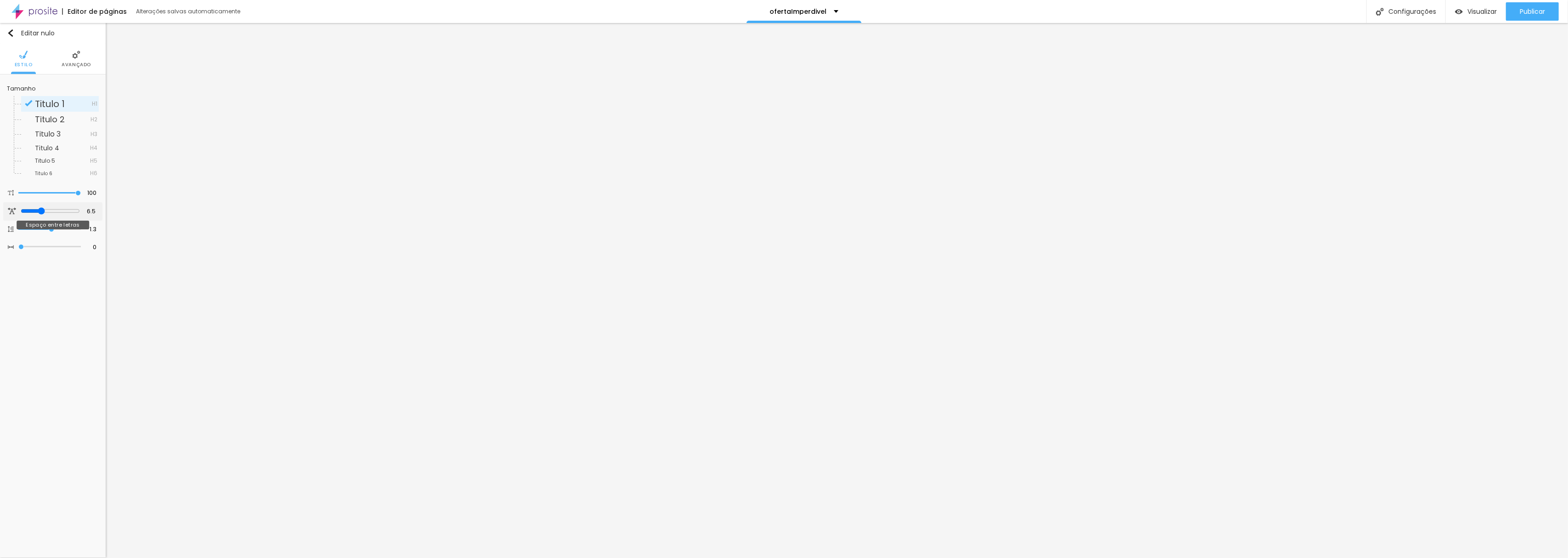
type input "6.7"
type input "7.2"
type input "8.3"
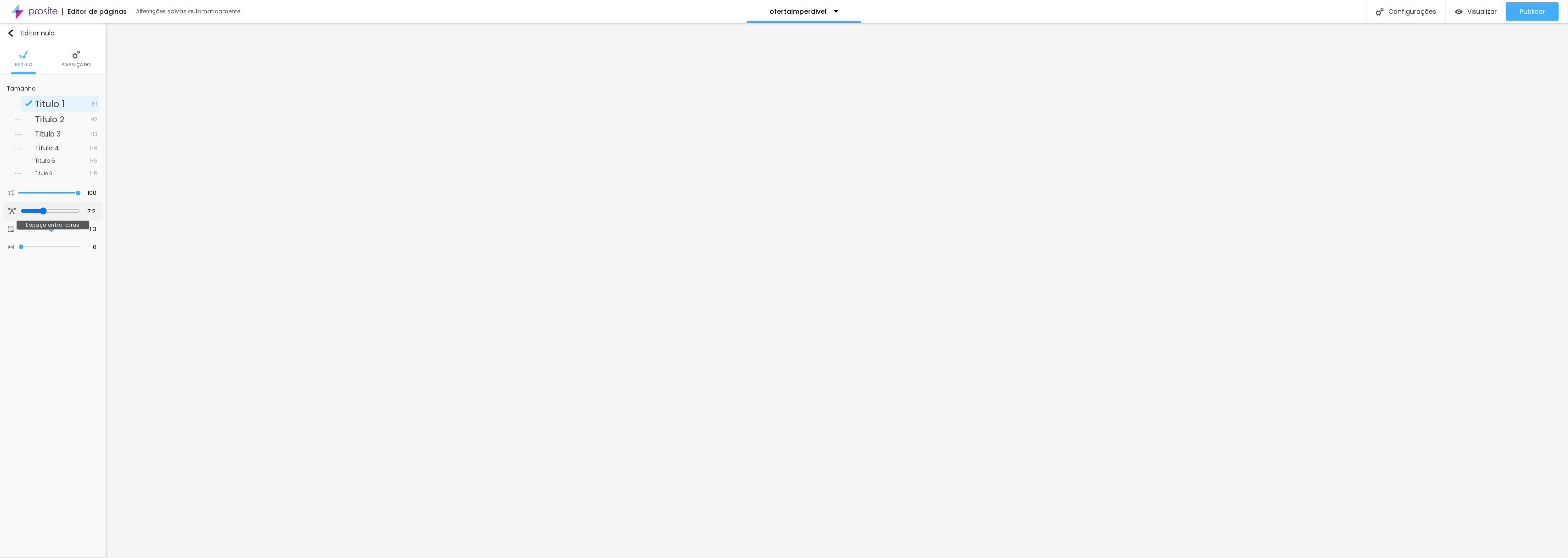
type input "8.3"
type input "8.7"
drag, startPoint x: 23, startPoint y: 208, endPoint x: 44, endPoint y: 207, distance: 21.0
click at [44, 207] on input "range" at bounding box center [50, 211] width 59 height 7
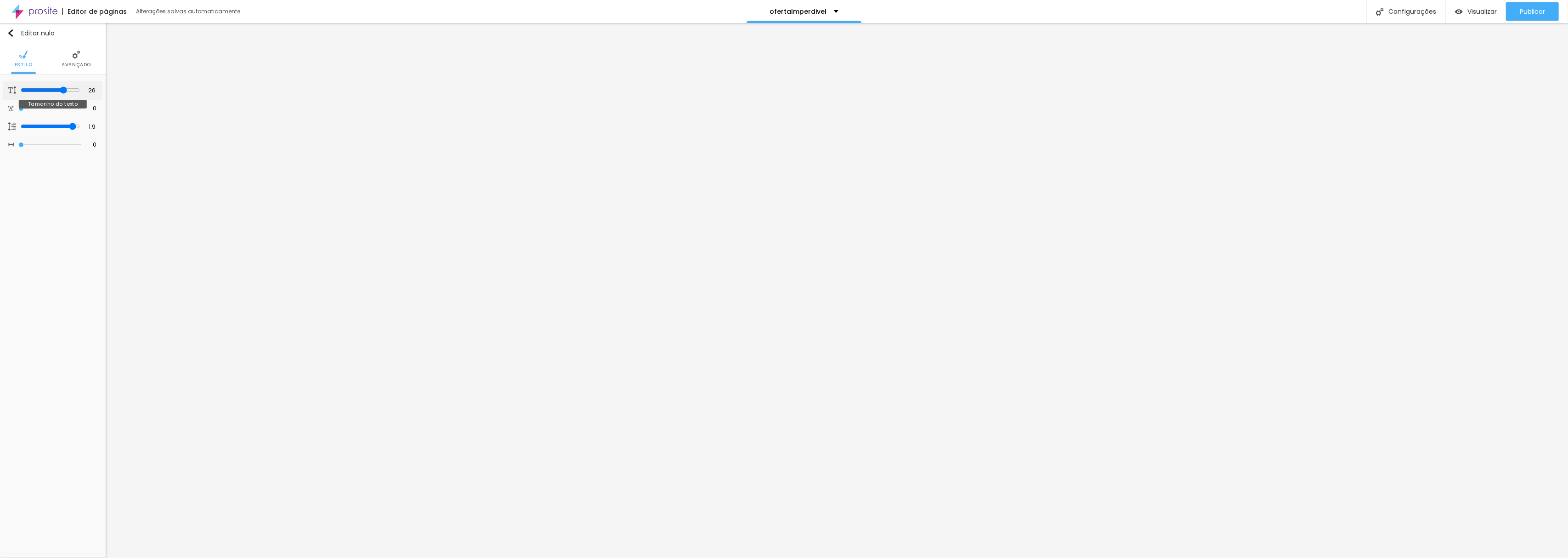
drag, startPoint x: 38, startPoint y: 87, endPoint x: 63, endPoint y: 92, distance: 25.5
click at [63, 92] on input "range" at bounding box center [50, 90] width 59 height 7
drag, startPoint x: 19, startPoint y: 109, endPoint x: 146, endPoint y: 128, distance: 128.4
click at [81, 111] on input "range" at bounding box center [49, 108] width 63 height 5
drag, startPoint x: 72, startPoint y: 124, endPoint x: 26, endPoint y: 133, distance: 46.9
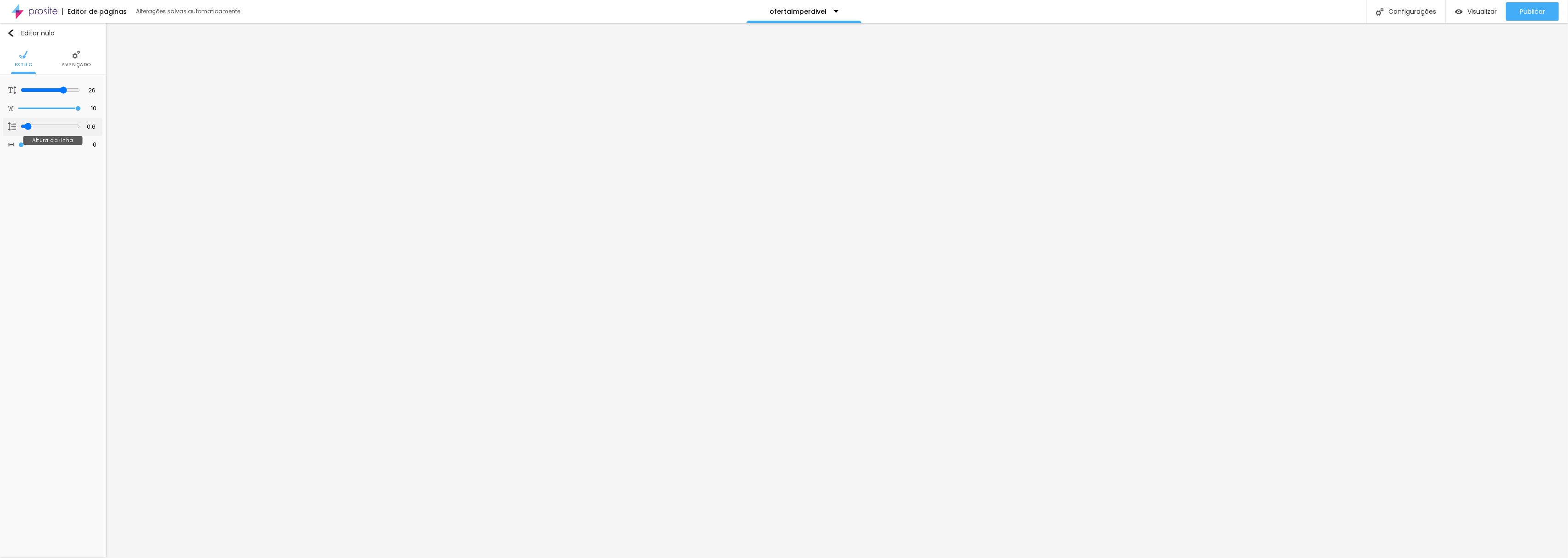
click at [26, 130] on input "range" at bounding box center [50, 126] width 59 height 7
drag, startPoint x: 51, startPoint y: 229, endPoint x: 34, endPoint y: 236, distance: 18.4
click at [34, 233] on input "range" at bounding box center [50, 229] width 59 height 7
drag, startPoint x: 20, startPoint y: 192, endPoint x: 42, endPoint y: 190, distance: 22.1
click at [42, 190] on input "range" at bounding box center [50, 193] width 59 height 7
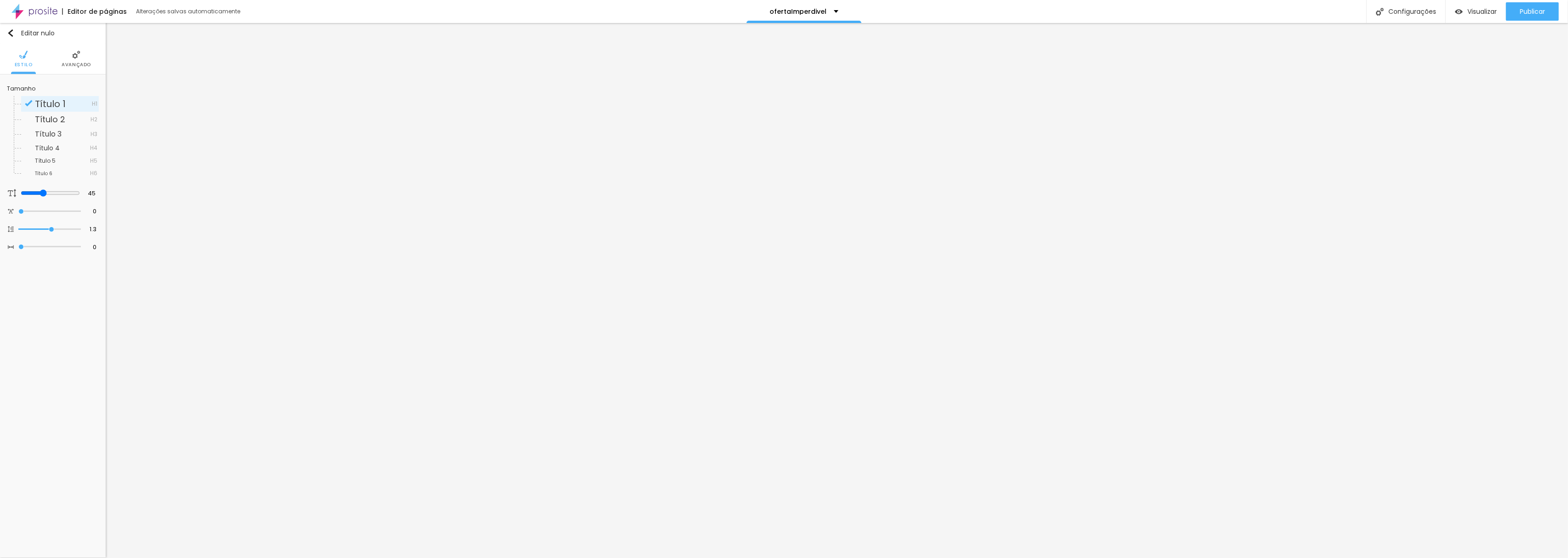
click at [69, 59] on li "Avançado" at bounding box center [76, 58] width 30 height 30
drag, startPoint x: 58, startPoint y: 89, endPoint x: 63, endPoint y: 100, distance: 12.1
click at [63, 92] on input "range" at bounding box center [49, 90] width 63 height 5
click at [40, 133] on font "Título 3" at bounding box center [49, 134] width 27 height 11
drag, startPoint x: 55, startPoint y: 192, endPoint x: 73, endPoint y: 200, distance: 19.7
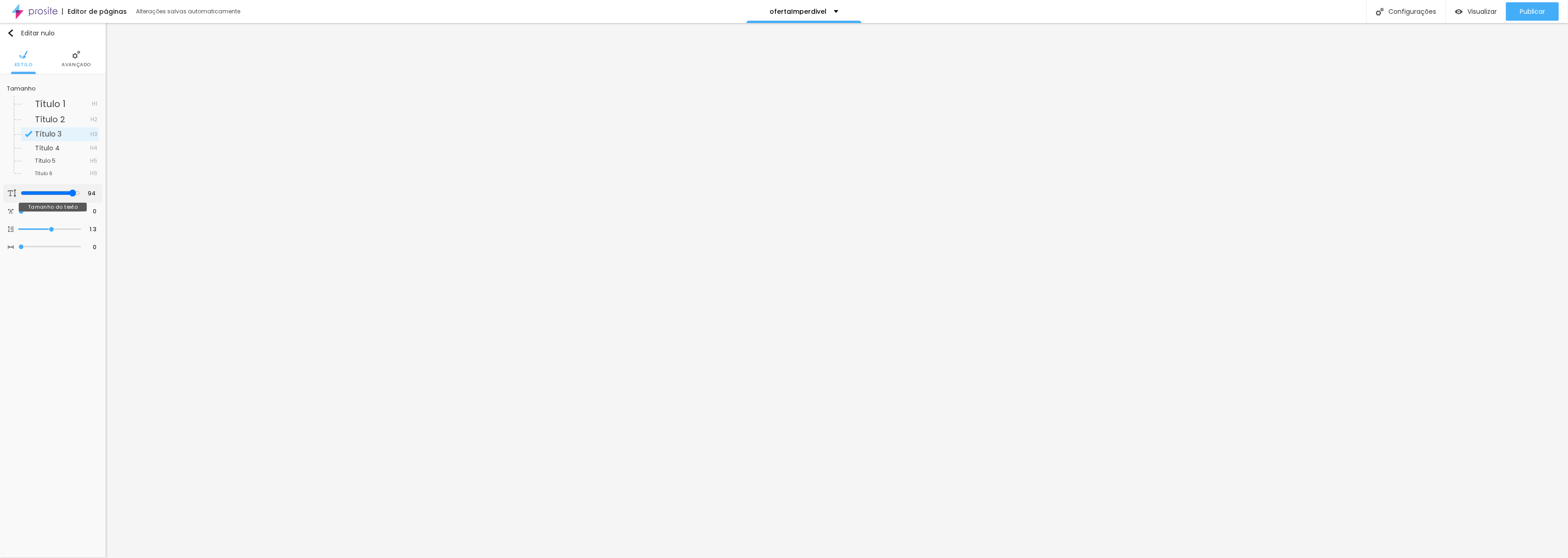
click at [73, 197] on input "range" at bounding box center [50, 193] width 59 height 7
click at [1472, 13] on font "Visualizar" at bounding box center [1482, 11] width 30 height 9
drag, startPoint x: 32, startPoint y: 227, endPoint x: 43, endPoint y: 236, distance: 14.2
click at [43, 233] on input "range" at bounding box center [50, 229] width 59 height 7
drag, startPoint x: 23, startPoint y: 125, endPoint x: 54, endPoint y: 136, distance: 32.9
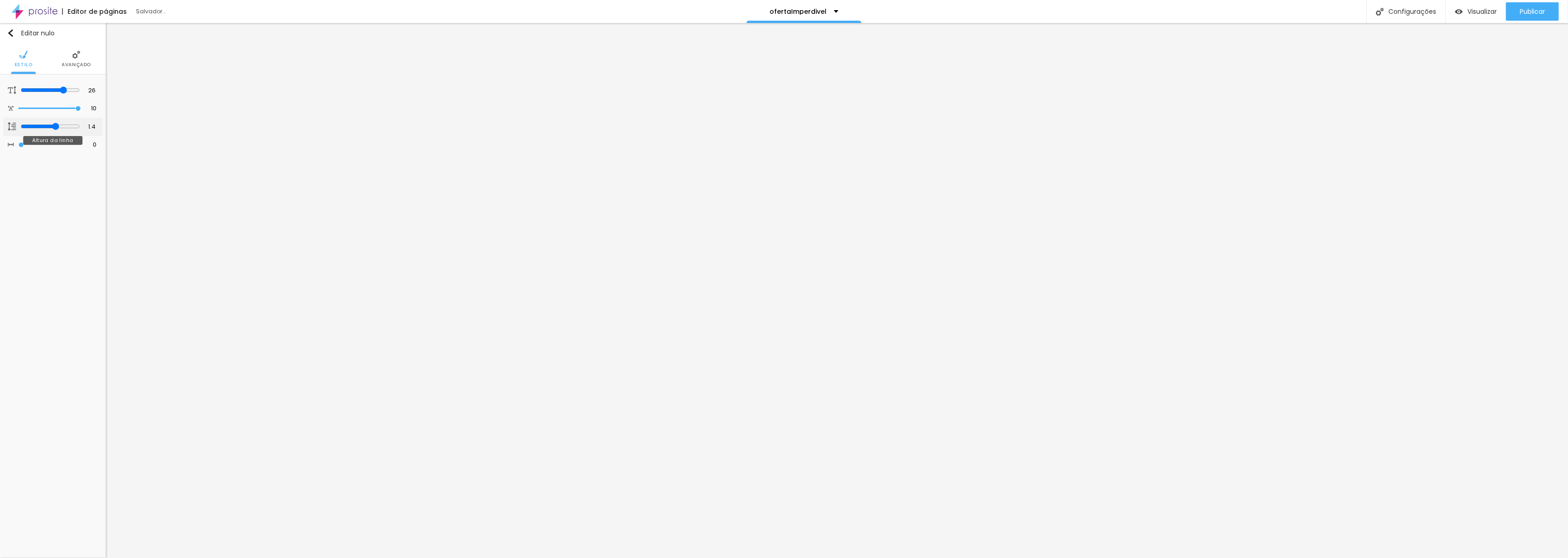
click at [54, 130] on input "range" at bounding box center [50, 126] width 59 height 7
click at [13, 100] on input "Solicite seu orçamento" at bounding box center [53, 103] width 92 height 15
drag, startPoint x: 22, startPoint y: 194, endPoint x: 59, endPoint y: 201, distance: 37.7
click at [59, 197] on input "range" at bounding box center [50, 193] width 59 height 7
drag, startPoint x: 39, startPoint y: 89, endPoint x: 51, endPoint y: 97, distance: 14.4
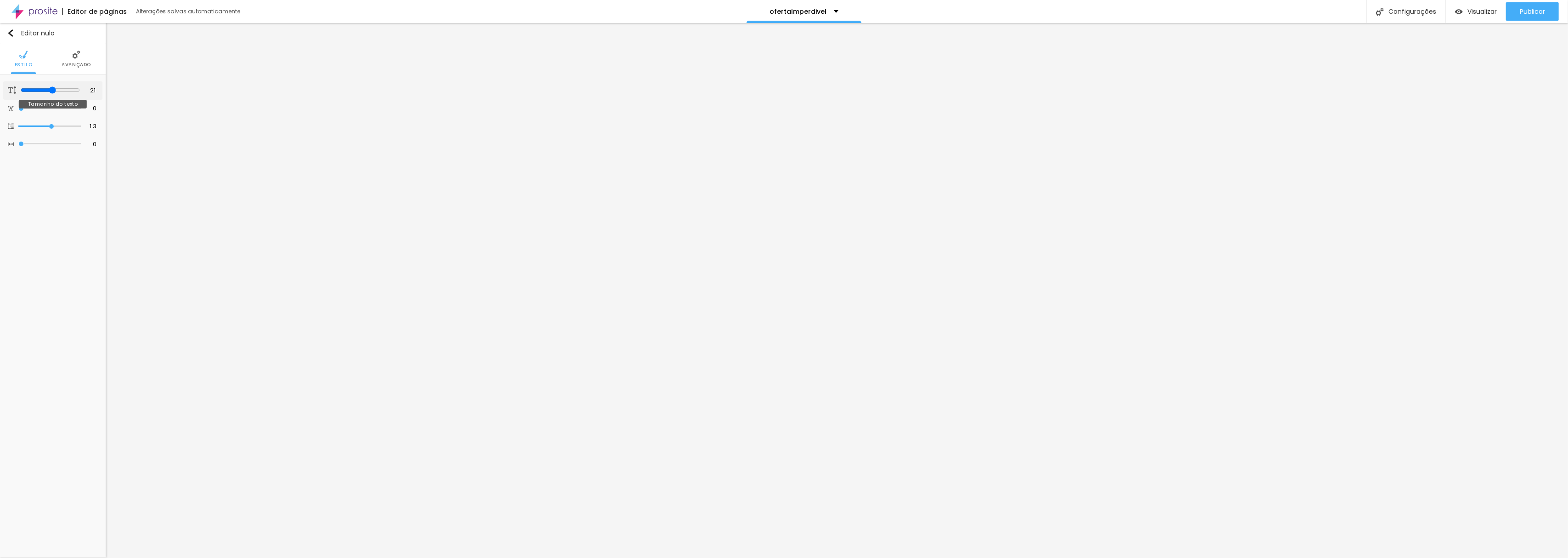
click at [51, 94] on input "range" at bounding box center [50, 90] width 59 height 7
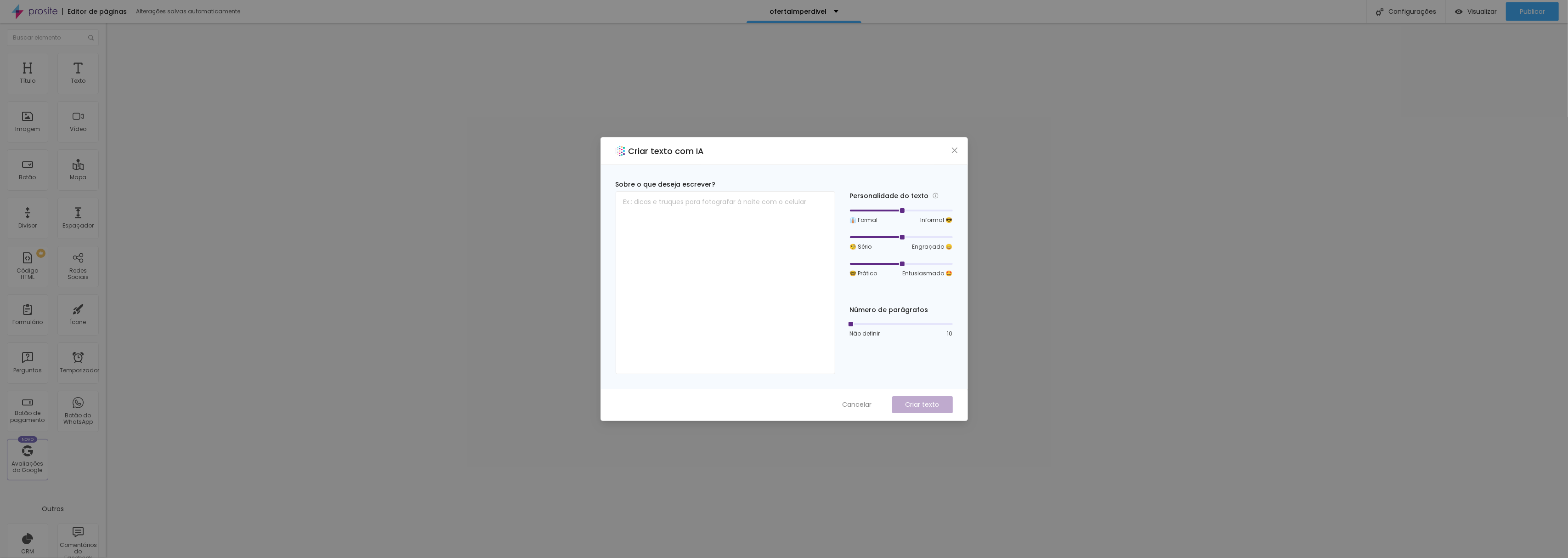
click at [1133, 298] on div "Criar texto com IA Sobre o que deseja escrever? Personalidade do texto 👔 Formal…" at bounding box center [784, 279] width 1568 height 558
click at [1235, 318] on div "Criar texto com IA Sobre o que deseja escrever? Personalidade do texto 👔 Formal…" at bounding box center [784, 279] width 1568 height 558
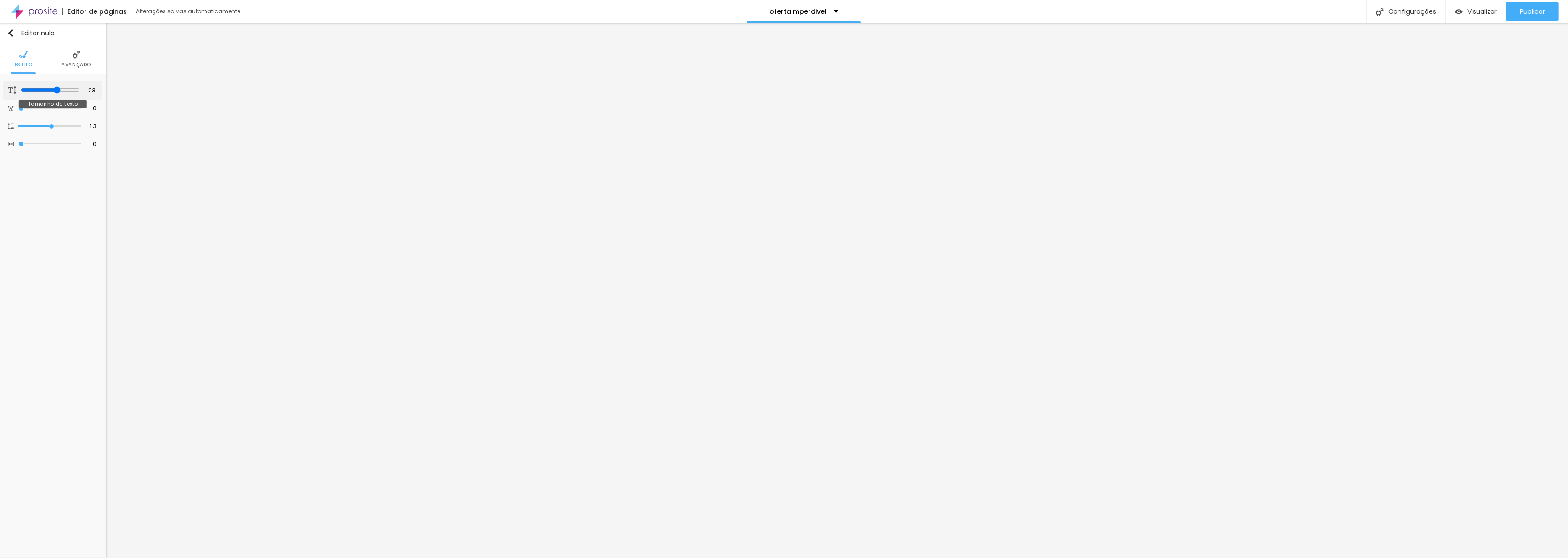
drag, startPoint x: 49, startPoint y: 88, endPoint x: 57, endPoint y: 92, distance: 8.9
click at [57, 92] on input "range" at bounding box center [50, 90] width 59 height 7
drag, startPoint x: 40, startPoint y: 89, endPoint x: 56, endPoint y: 94, distance: 16.8
click at [56, 94] on input "range" at bounding box center [50, 90] width 59 height 7
drag, startPoint x: 39, startPoint y: 89, endPoint x: 59, endPoint y: 93, distance: 20.4
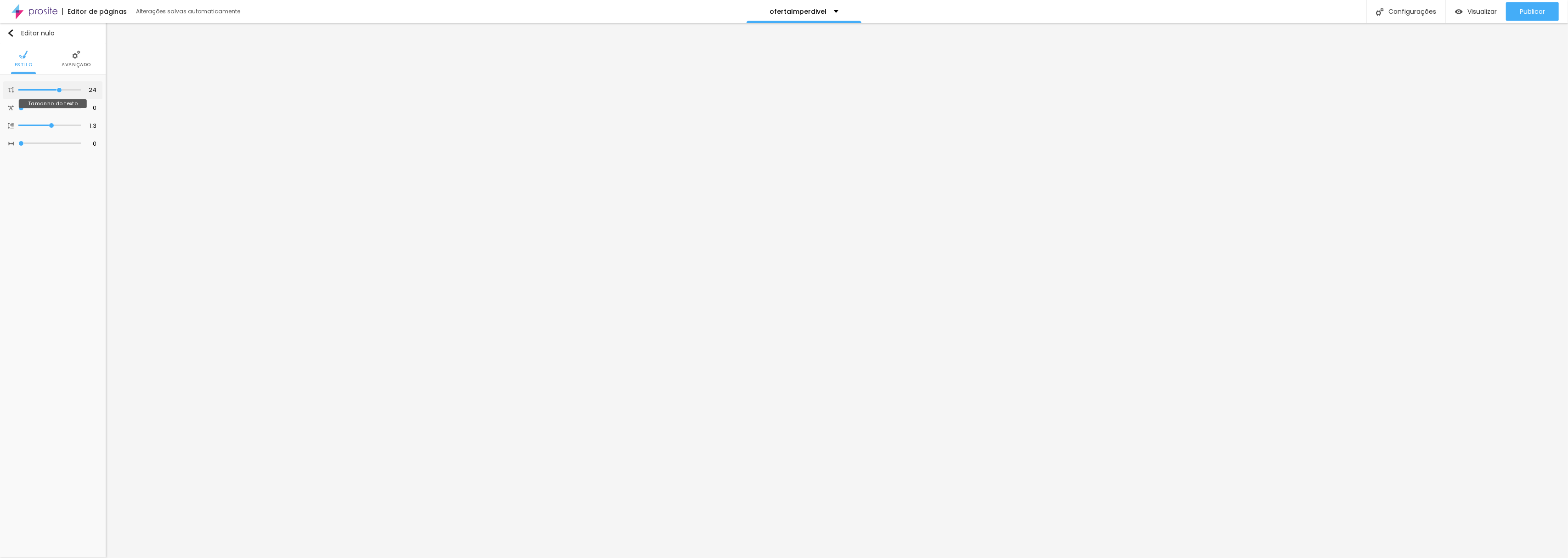
click at [59, 92] on input "range" at bounding box center [49, 90] width 63 height 5
click at [56, 89] on input "range" at bounding box center [50, 90] width 59 height 7
drag, startPoint x: 58, startPoint y: 192, endPoint x: 47, endPoint y: 209, distance: 20.2
click at [47, 197] on input "range" at bounding box center [50, 193] width 59 height 7
drag, startPoint x: 41, startPoint y: 91, endPoint x: 54, endPoint y: 99, distance: 15.3
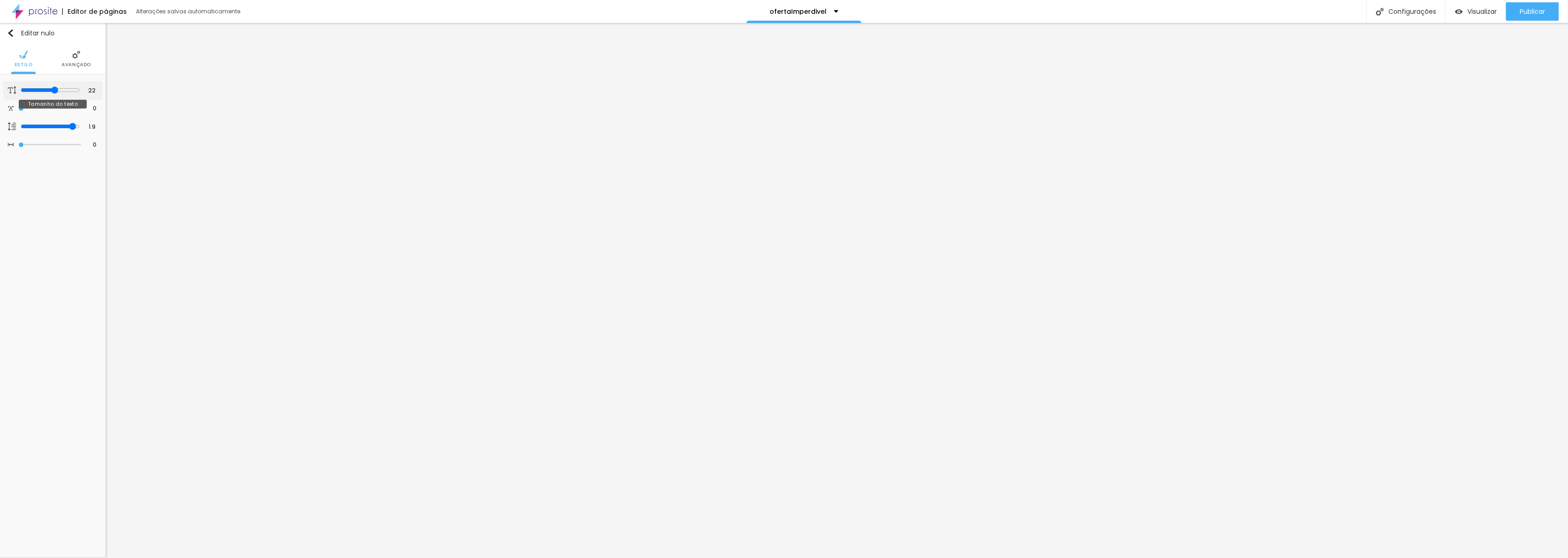
click at [54, 94] on input "range" at bounding box center [50, 90] width 59 height 7
